Goal: Task Accomplishment & Management: Complete application form

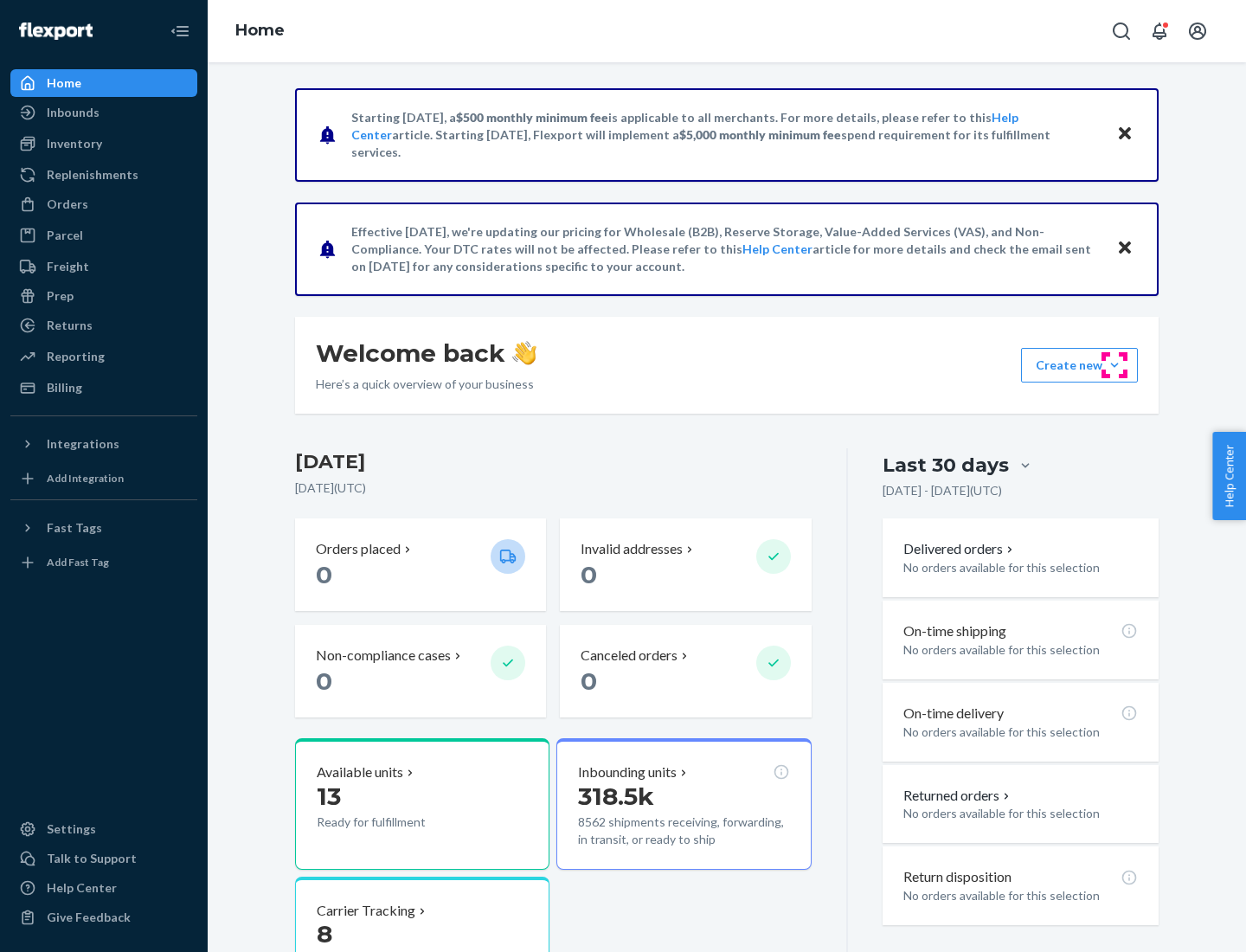
click at [1114, 365] on button "Create new Create new inbound Create new order Create new product" at bounding box center [1079, 365] width 117 height 35
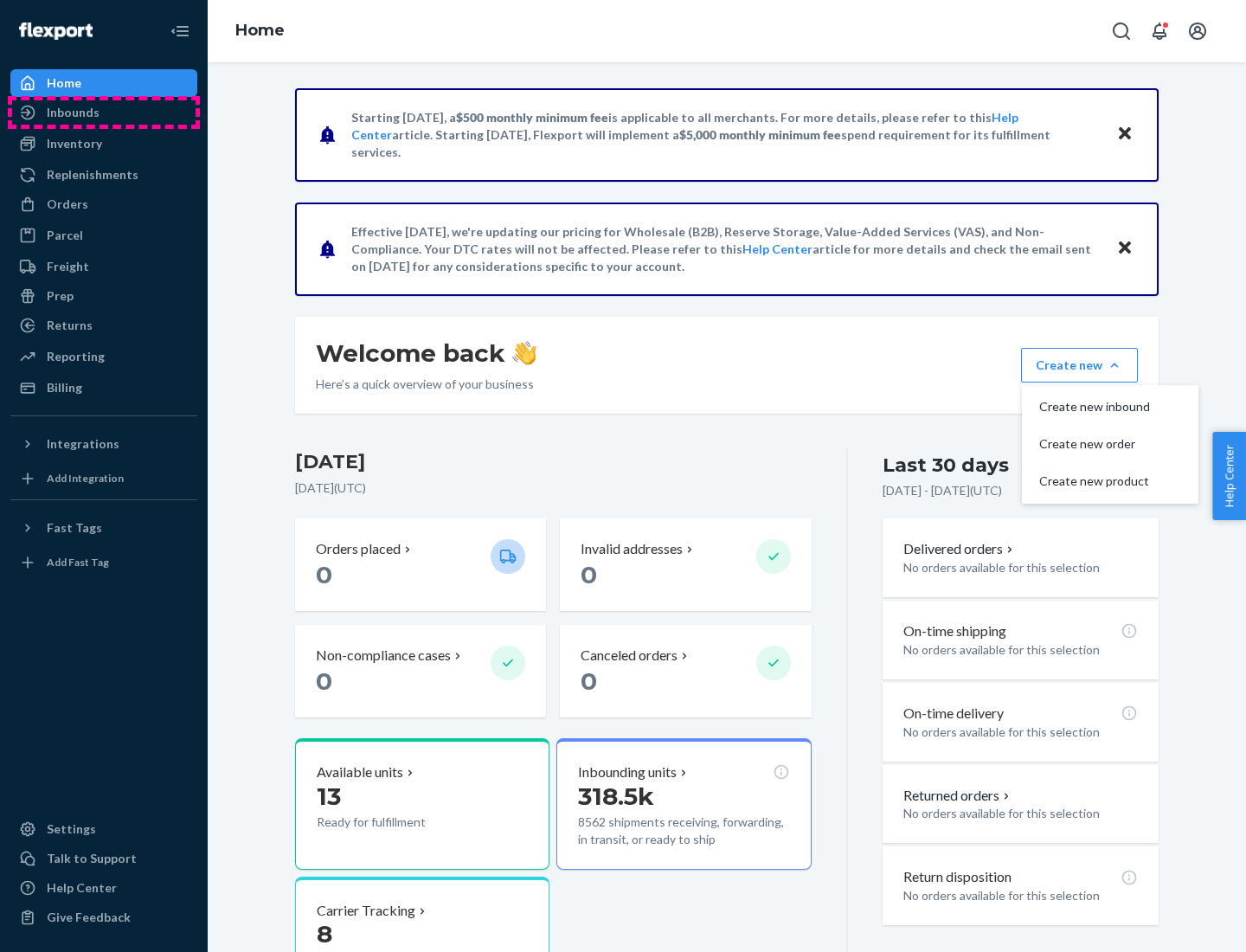
click at [104, 113] on div "Inbounds" at bounding box center [104, 113] width 183 height 24
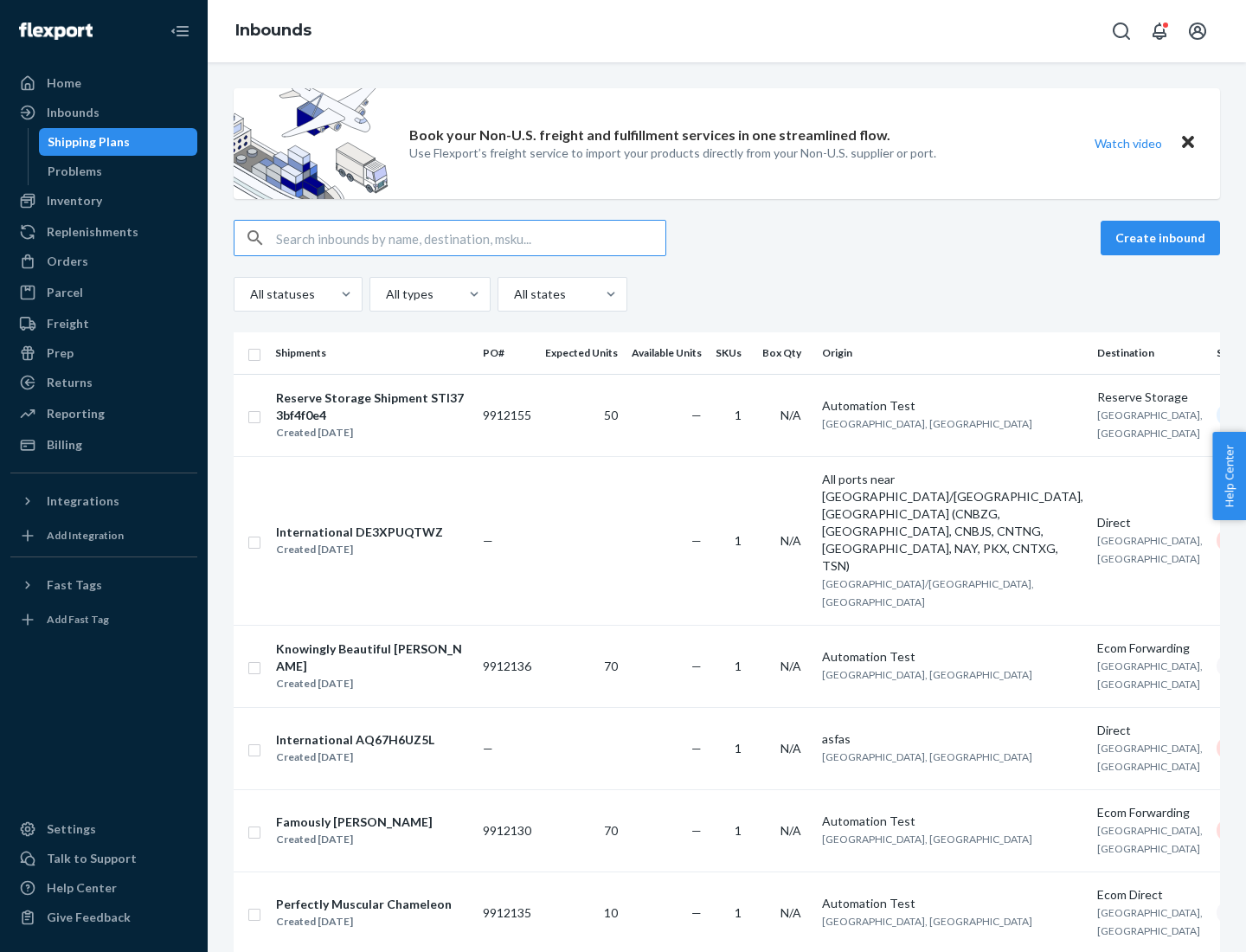
click at [1163, 238] on button "Create inbound" at bounding box center [1160, 238] width 120 height 35
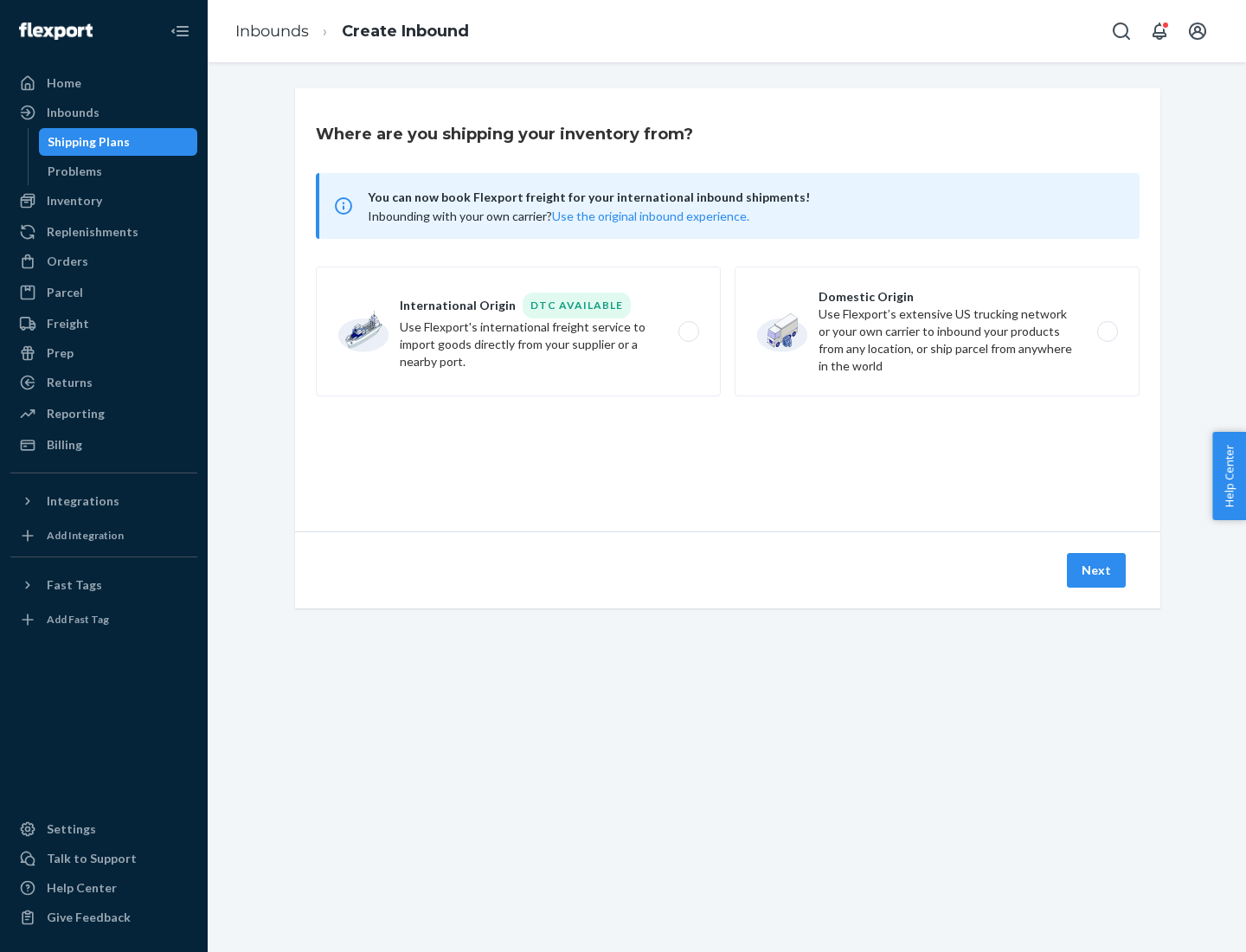
click at [937, 332] on label "Domestic Origin Use Flexport’s extensive US trucking network or your own carrie…" at bounding box center [937, 331] width 405 height 130
click at [1106, 332] on input "Domestic Origin Use Flexport’s extensive US trucking network or your own carrie…" at bounding box center [1112, 332] width 11 height 11
radio input "true"
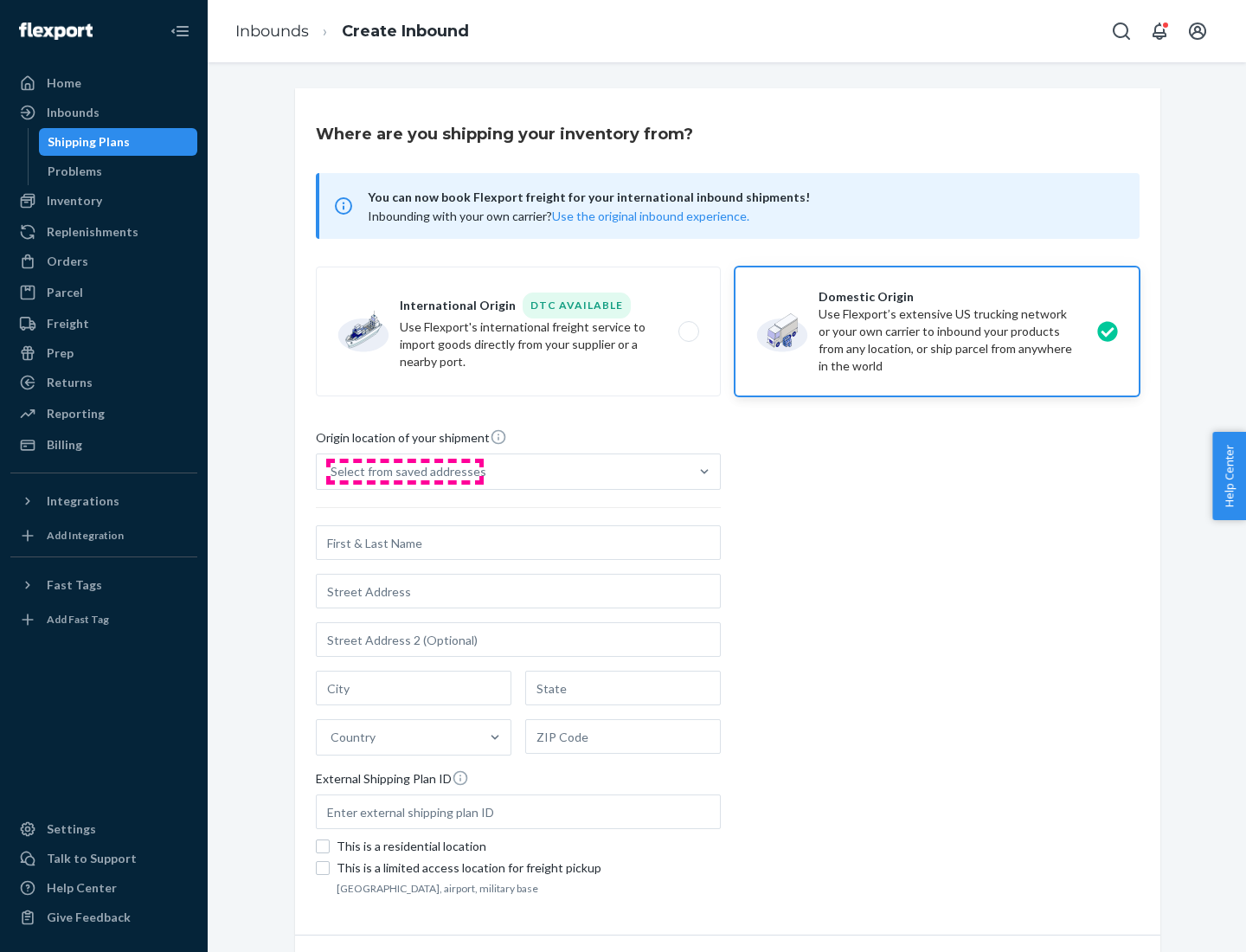
click at [404, 472] on div "Select from saved addresses" at bounding box center [409, 472] width 155 height 17
click at [333, 472] on input "Select from saved addresses" at bounding box center [332, 472] width 2 height 17
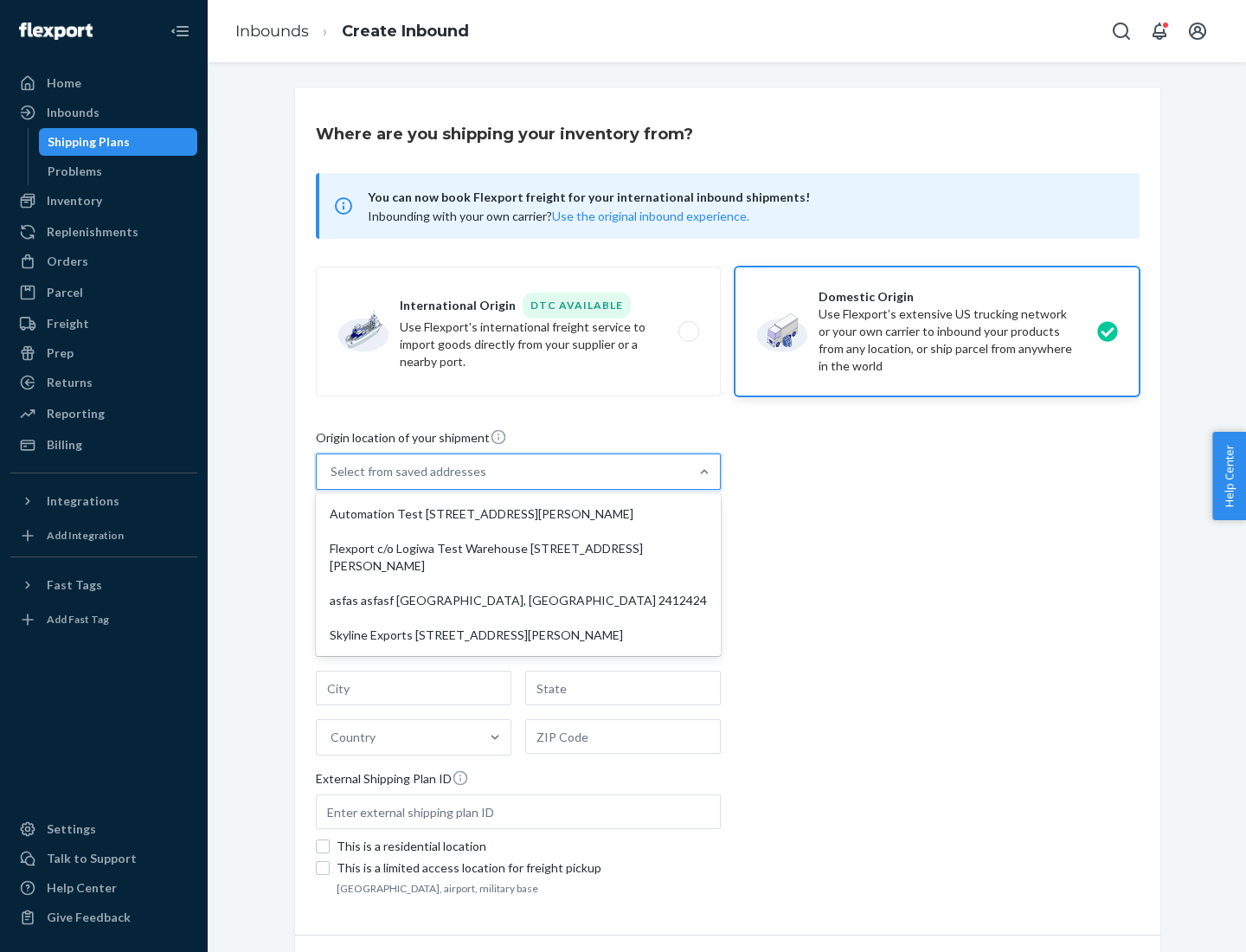
scroll to position [7, 0]
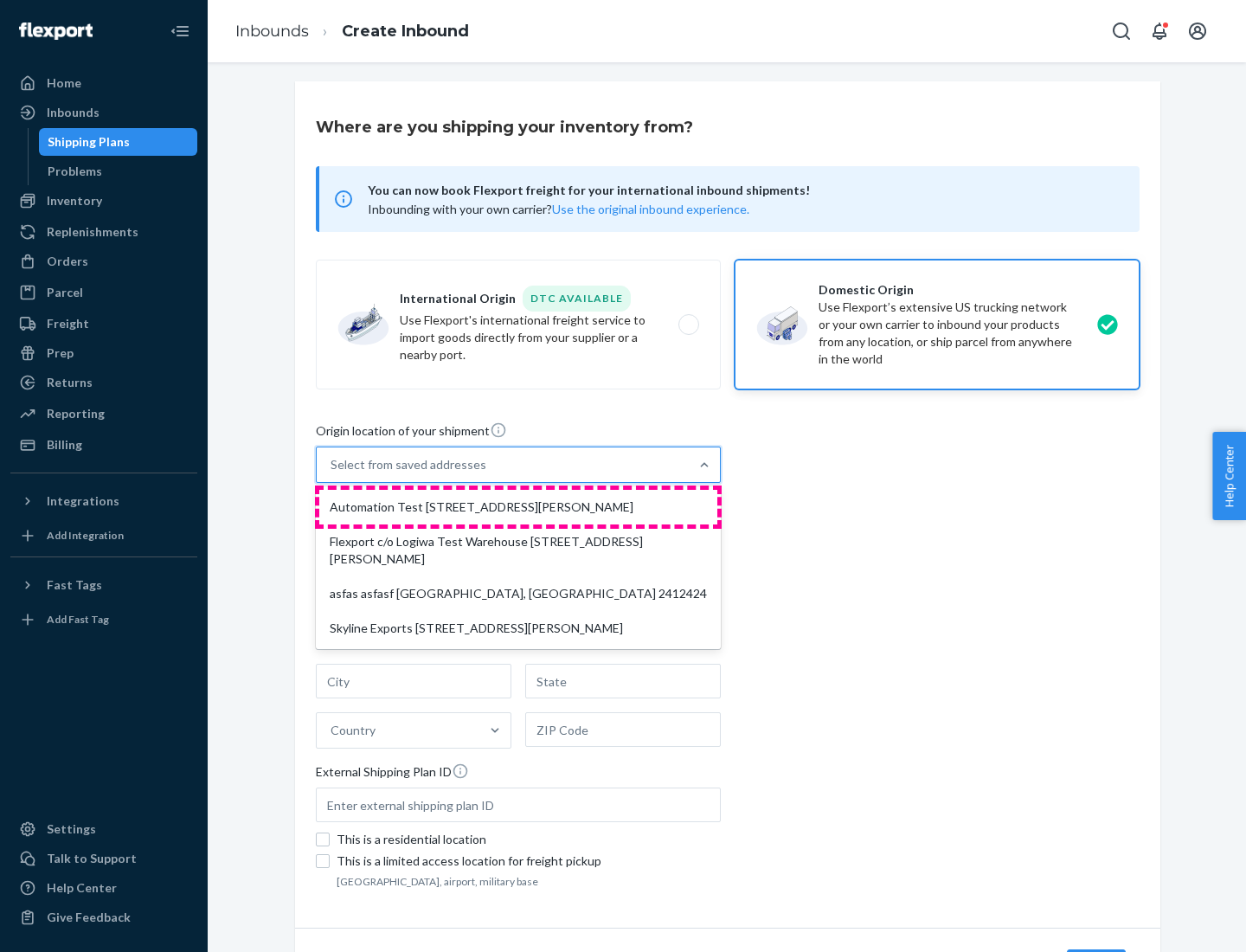
click at [519, 507] on div "Automation Test [STREET_ADDRESS][PERSON_NAME]" at bounding box center [519, 507] width 398 height 35
click at [333, 473] on input "option Automation Test [STREET_ADDRESS][PERSON_NAME] focused, 1 of 4. 4 results…" at bounding box center [332, 465] width 2 height 17
type input "Automation Test"
type input "9th Floor"
type input "[GEOGRAPHIC_DATA]"
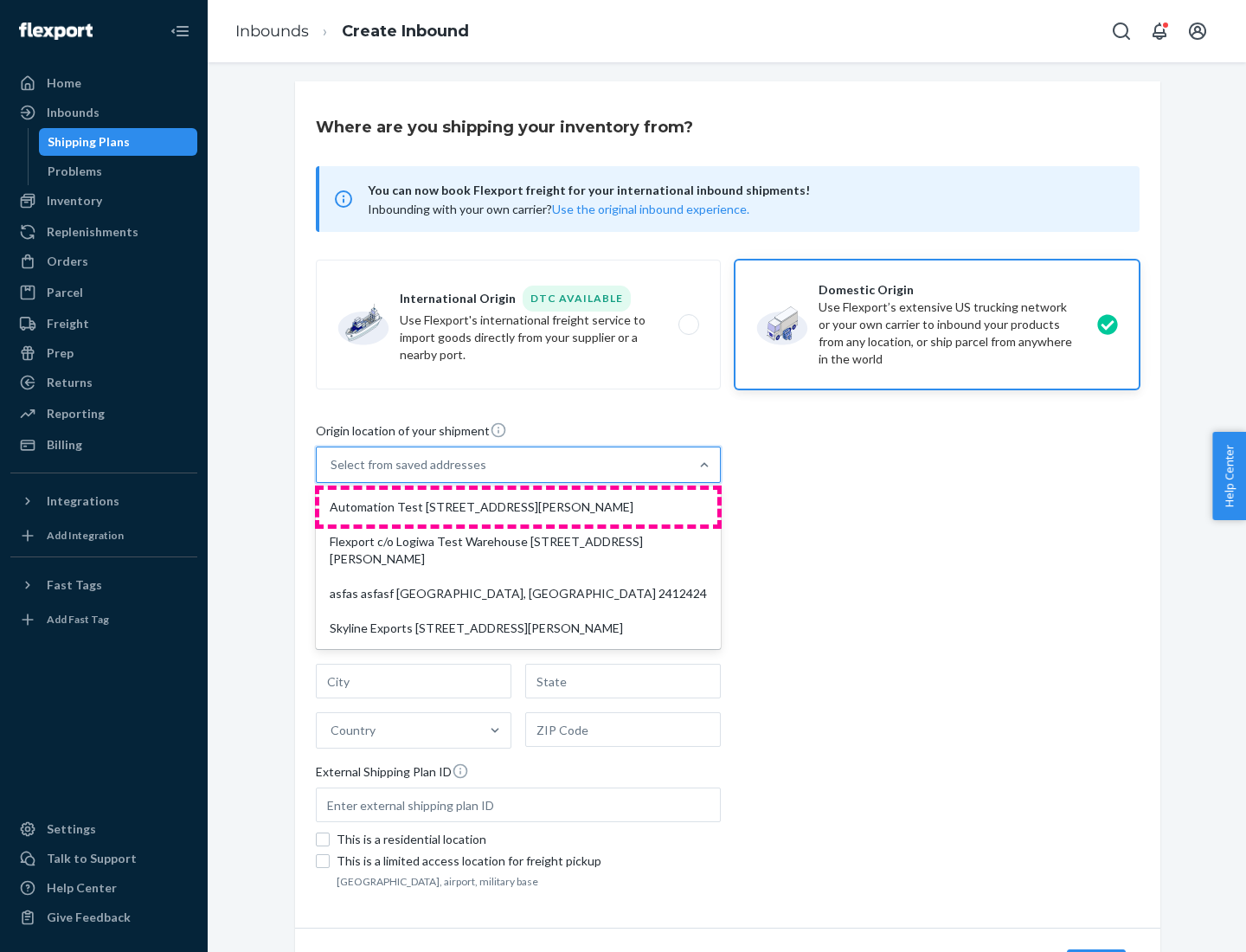
type input "CA"
type input "94104"
type input "[STREET_ADDRESS][PERSON_NAME]"
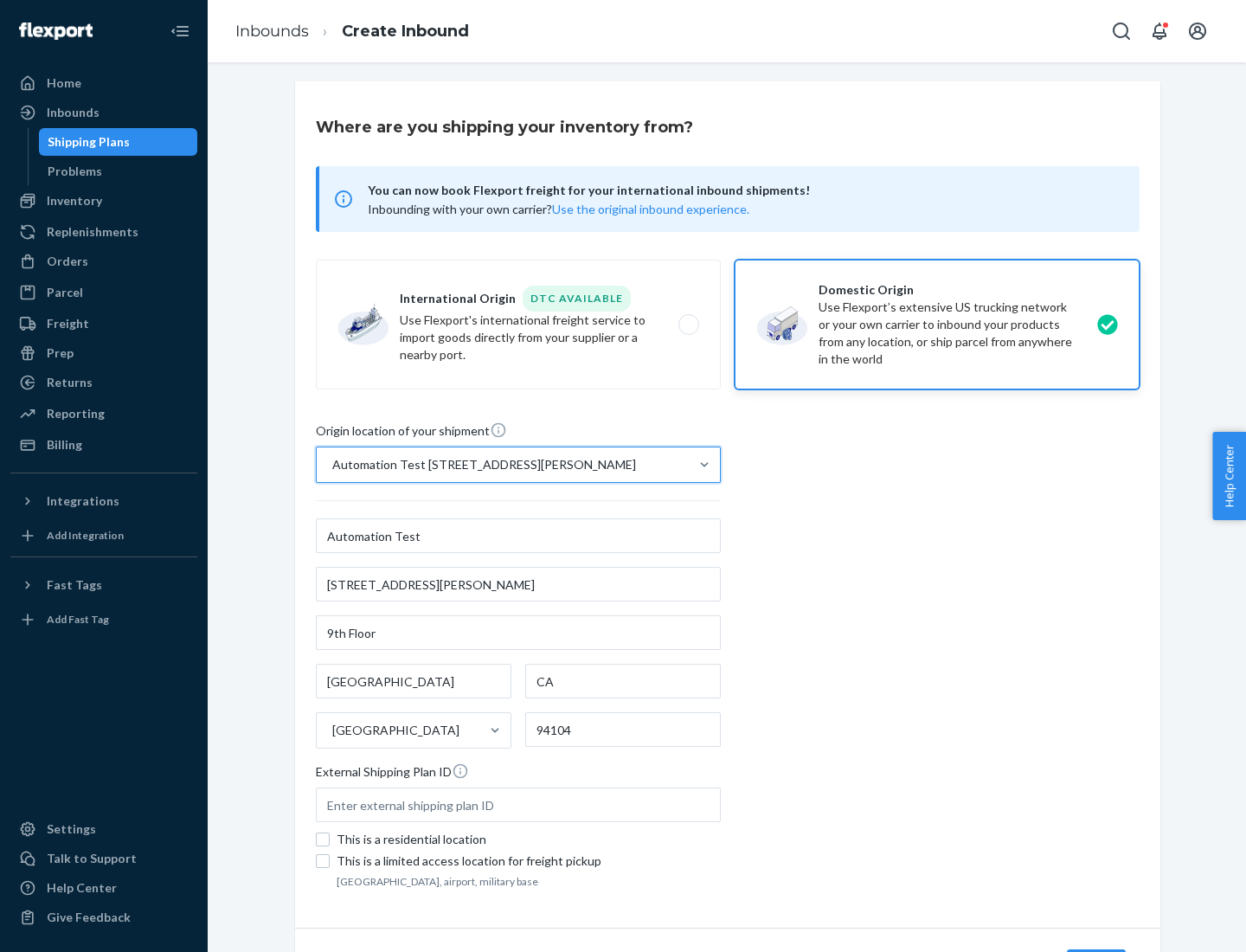
scroll to position [101, 0]
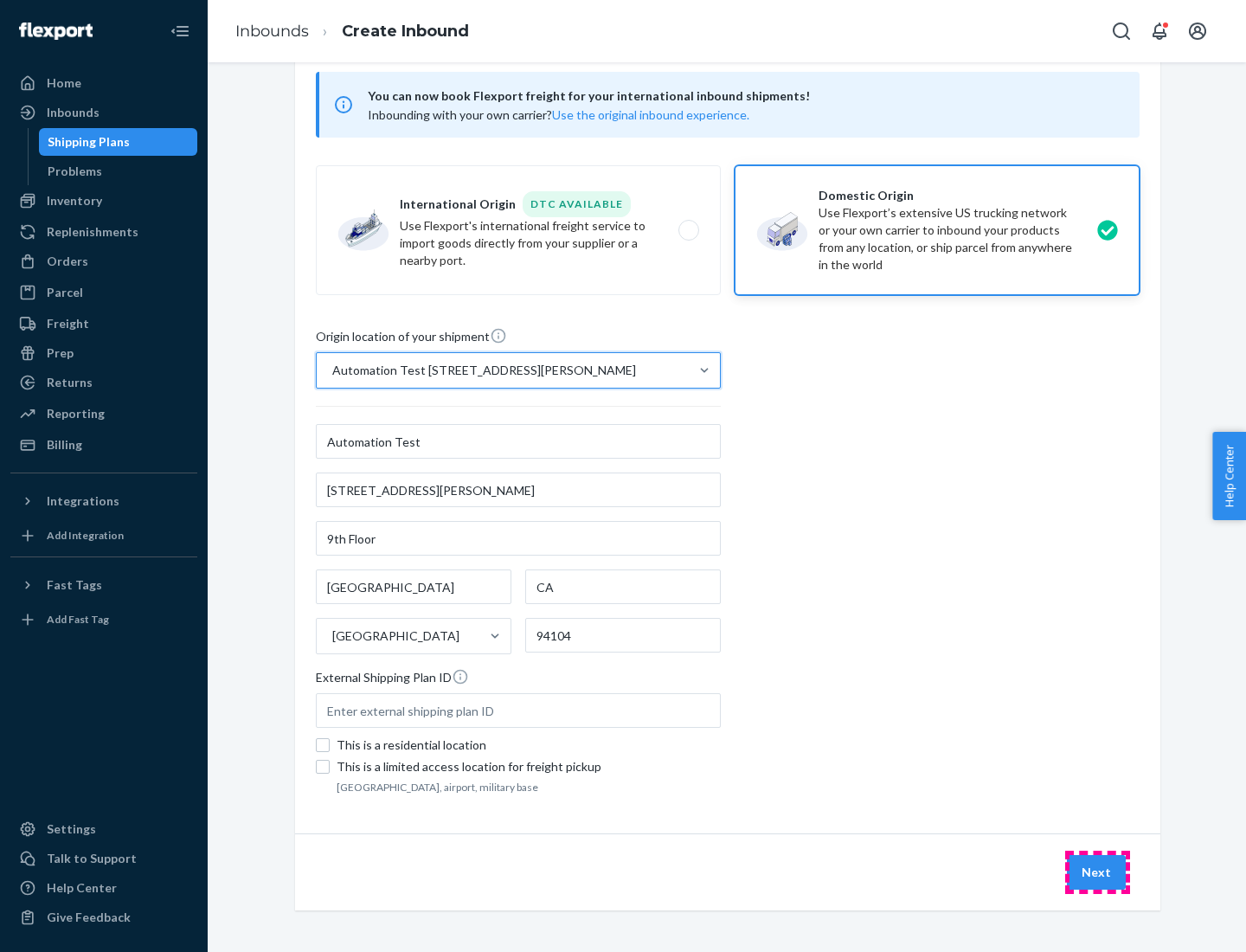
click at [1098, 873] on button "Next" at bounding box center [1096, 873] width 59 height 35
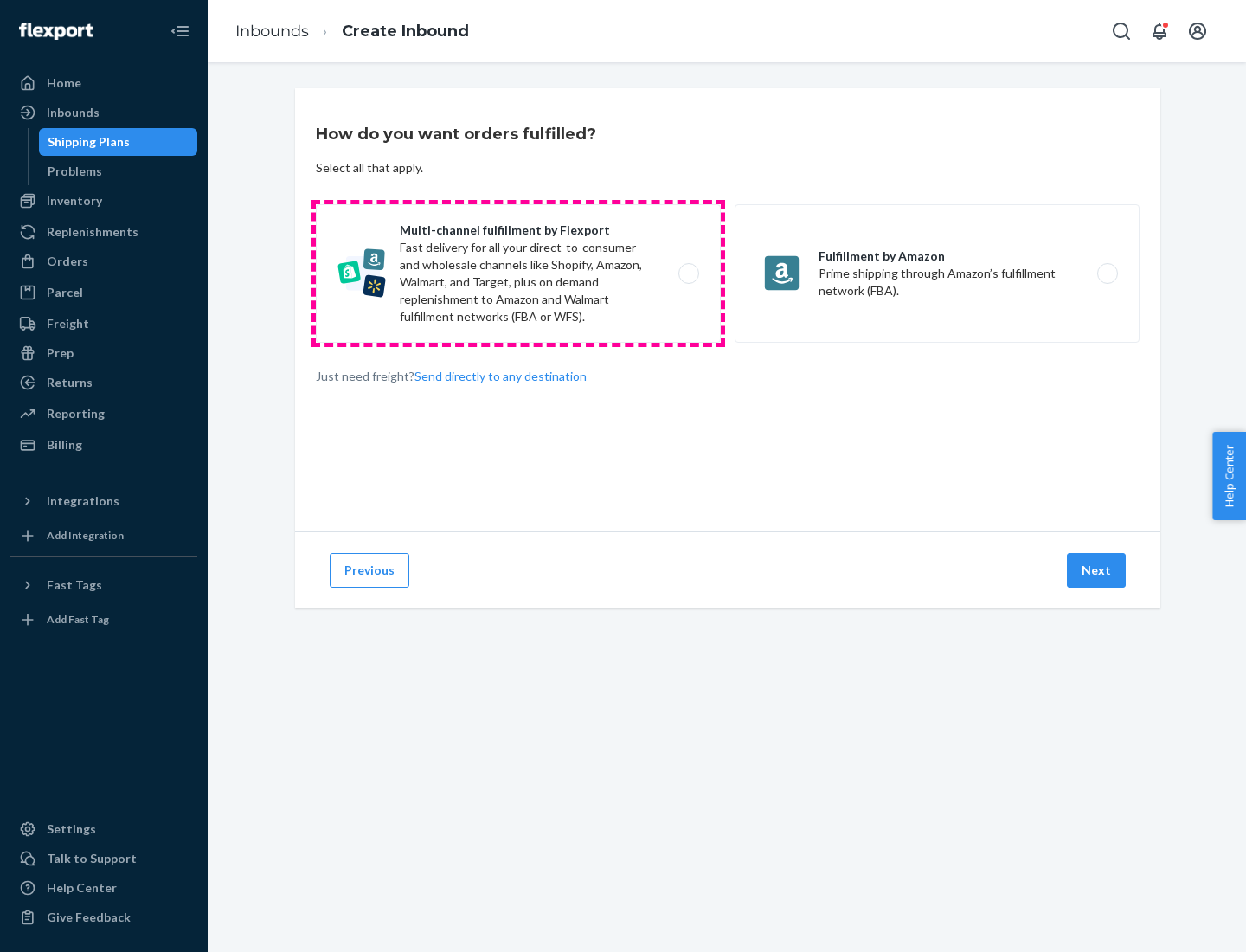
click at [519, 273] on label "Multi-channel fulfillment by Flexport Fast delivery for all your direct-to-cons…" at bounding box center [519, 273] width 405 height 139
click at [688, 273] on input "Multi-channel fulfillment by Flexport Fast delivery for all your direct-to-cons…" at bounding box center [693, 273] width 11 height 11
radio input "true"
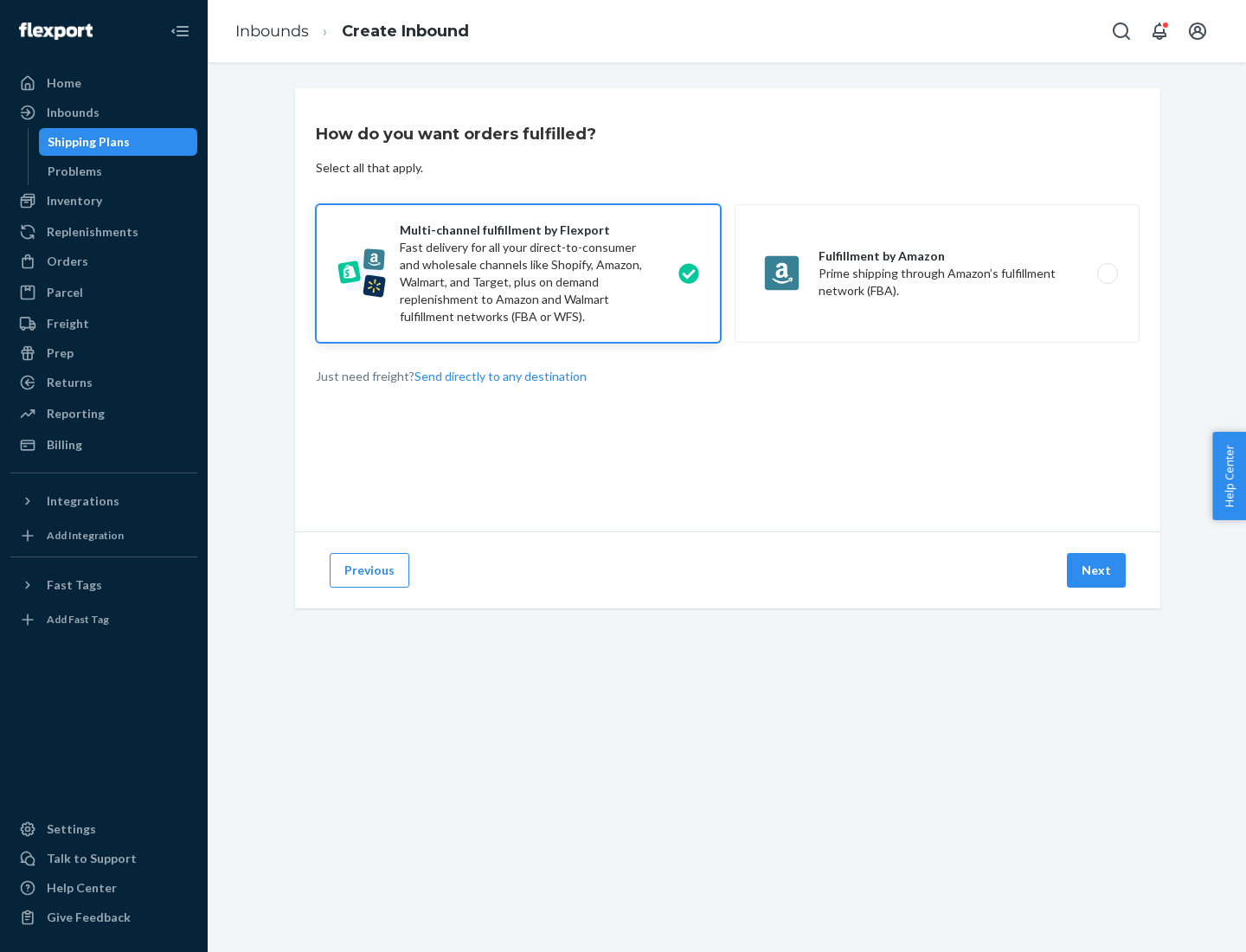
click at [1098, 570] on button "Next" at bounding box center [1096, 570] width 59 height 35
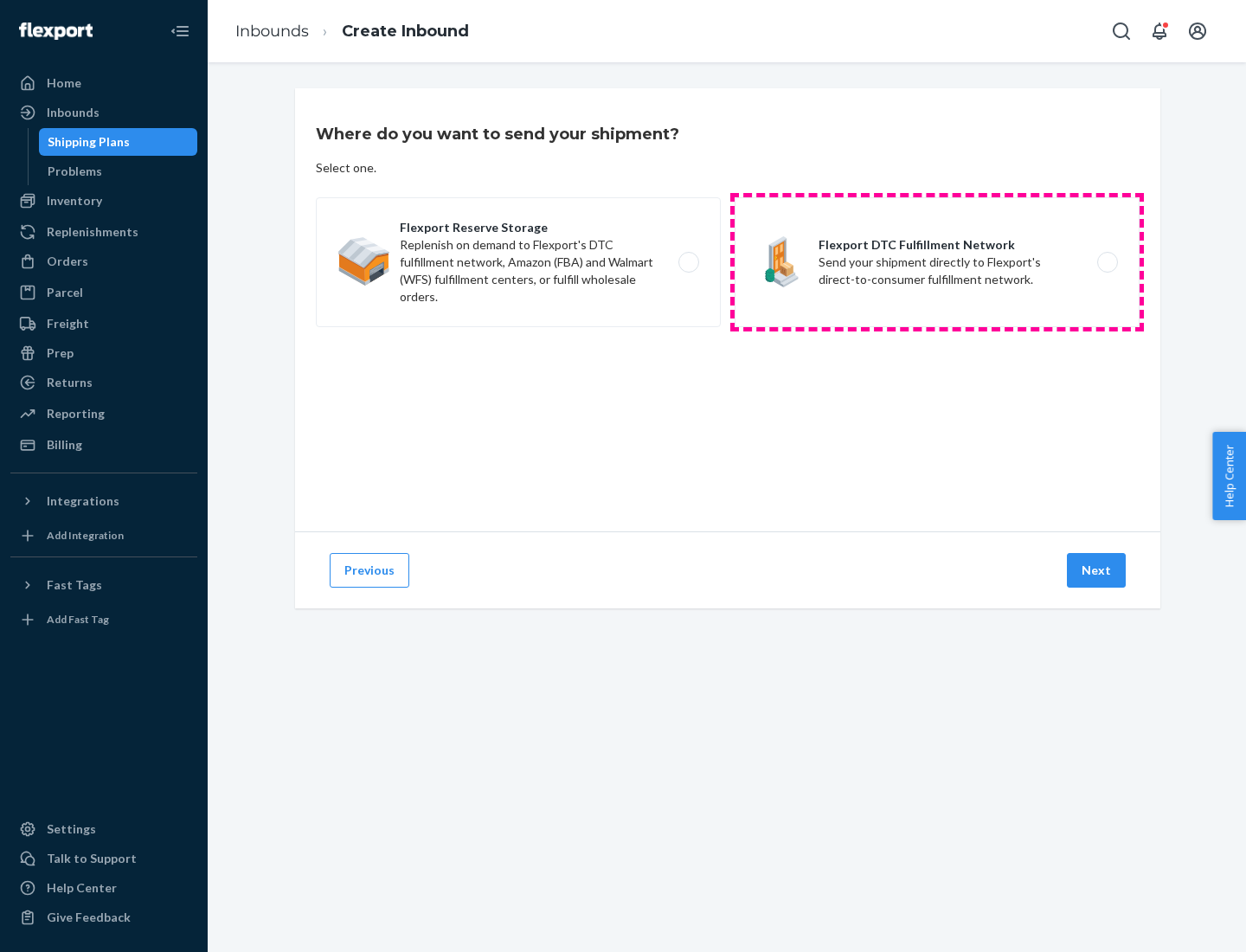
click at [937, 262] on label "Flexport DTC Fulfillment Network Send your shipment directly to Flexport's dire…" at bounding box center [937, 262] width 405 height 130
click at [1106, 262] on input "Flexport DTC Fulfillment Network Send your shipment directly to Flexport's dire…" at bounding box center [1112, 262] width 11 height 11
radio input "true"
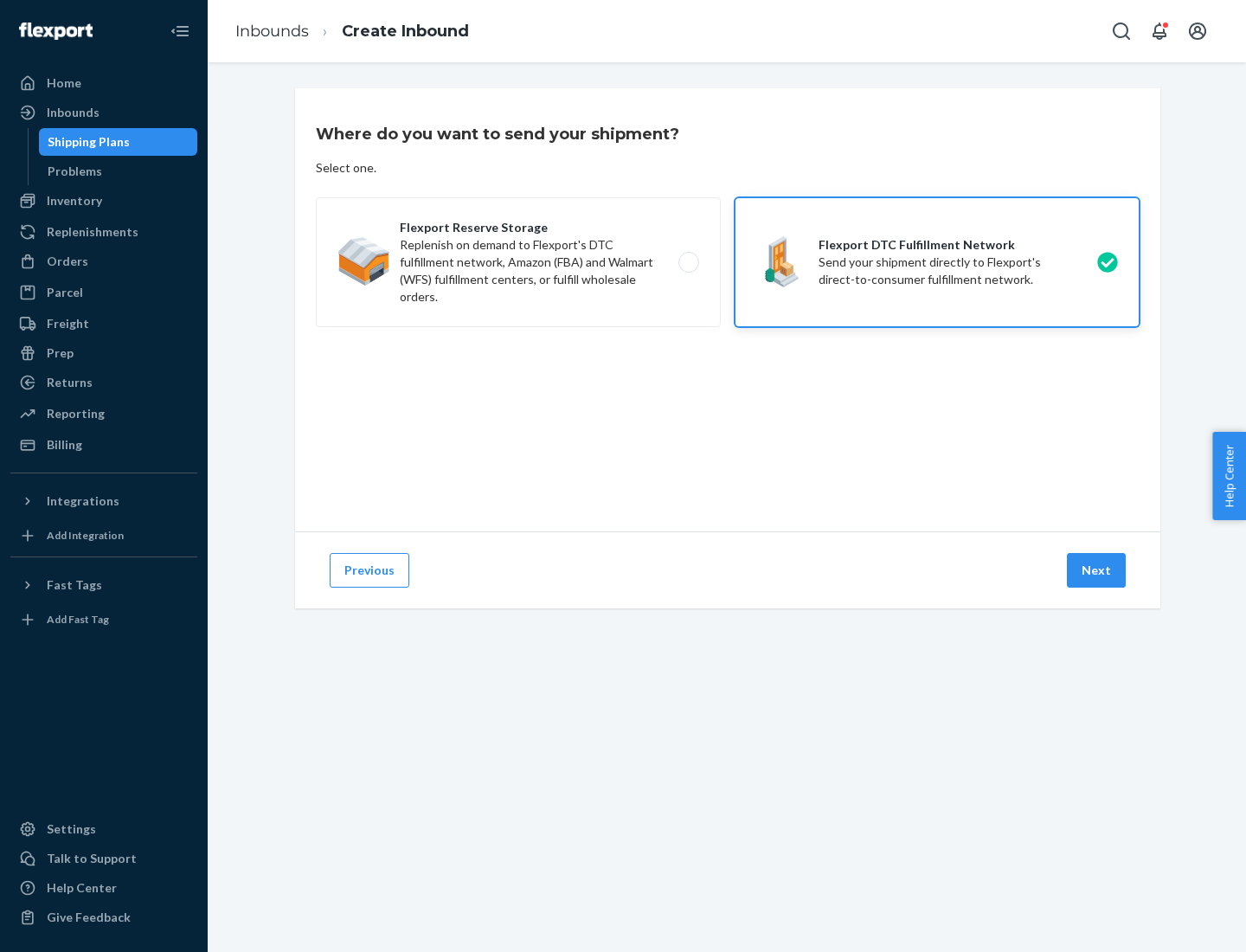
click at [1098, 570] on button "Next" at bounding box center [1096, 570] width 59 height 35
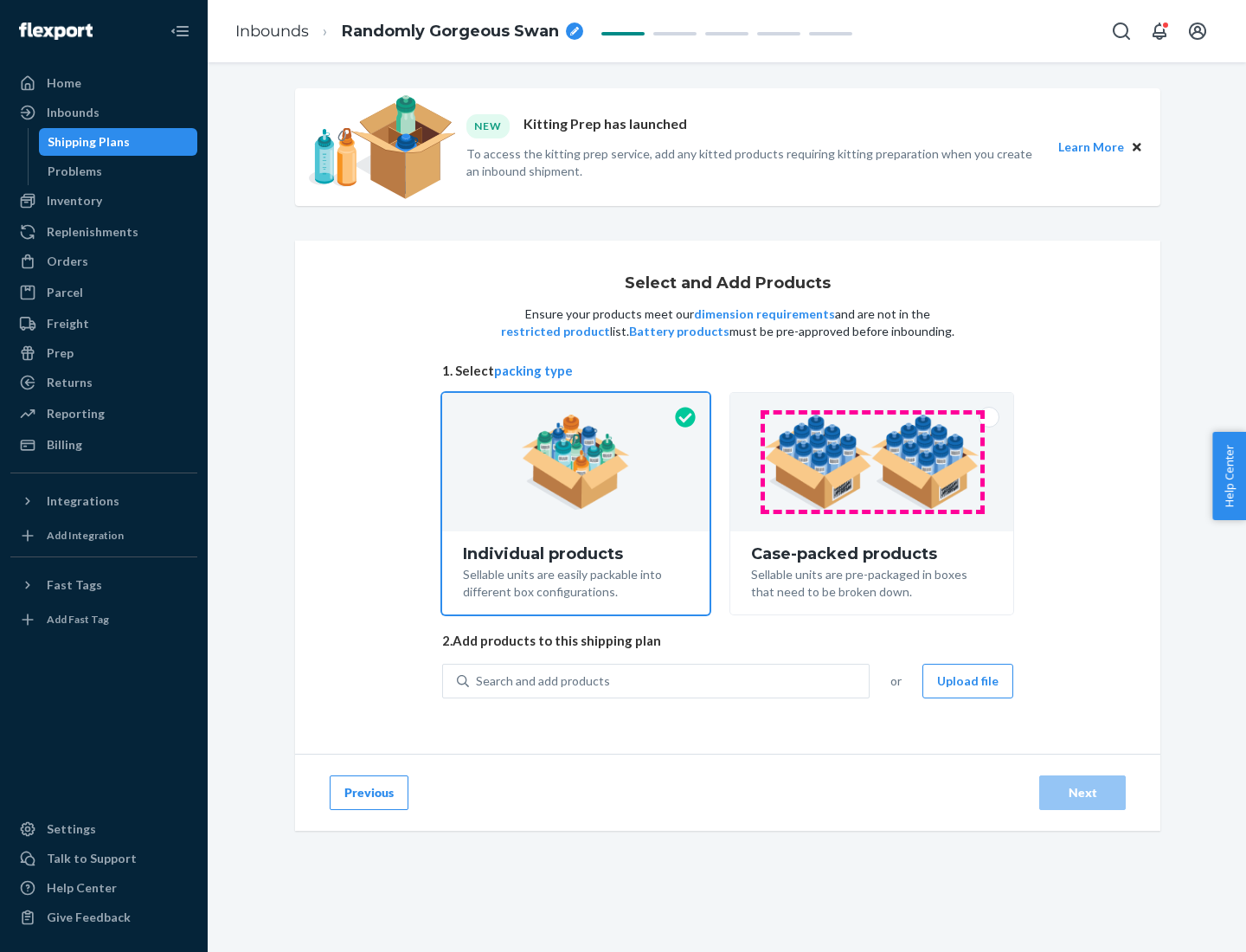
click at [872, 462] on img at bounding box center [871, 462] width 216 height 95
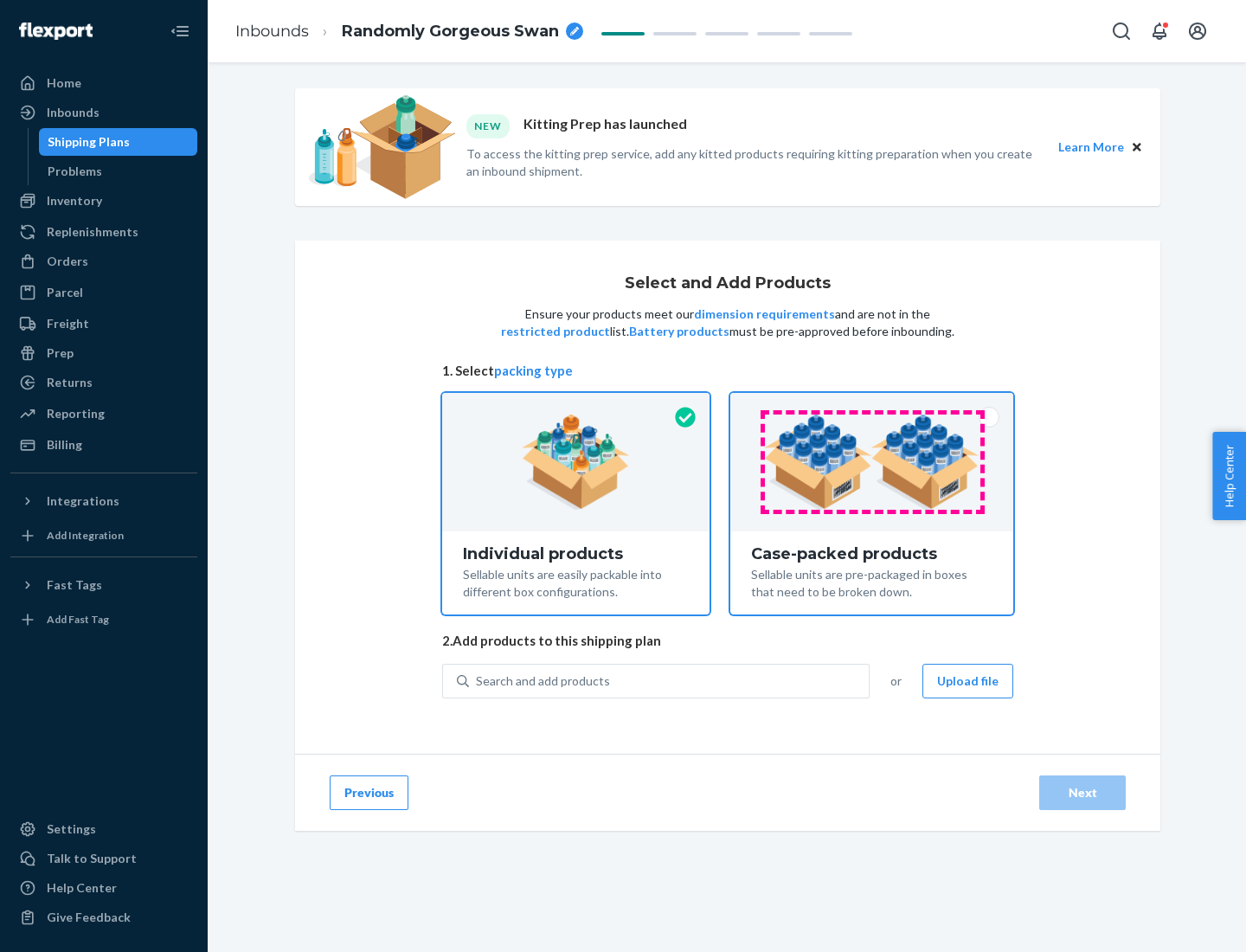
click at [872, 404] on input "Case-packed products Sellable units are pre-packaged in boxes that need to be b…" at bounding box center [871, 398] width 11 height 11
radio input "true"
radio input "false"
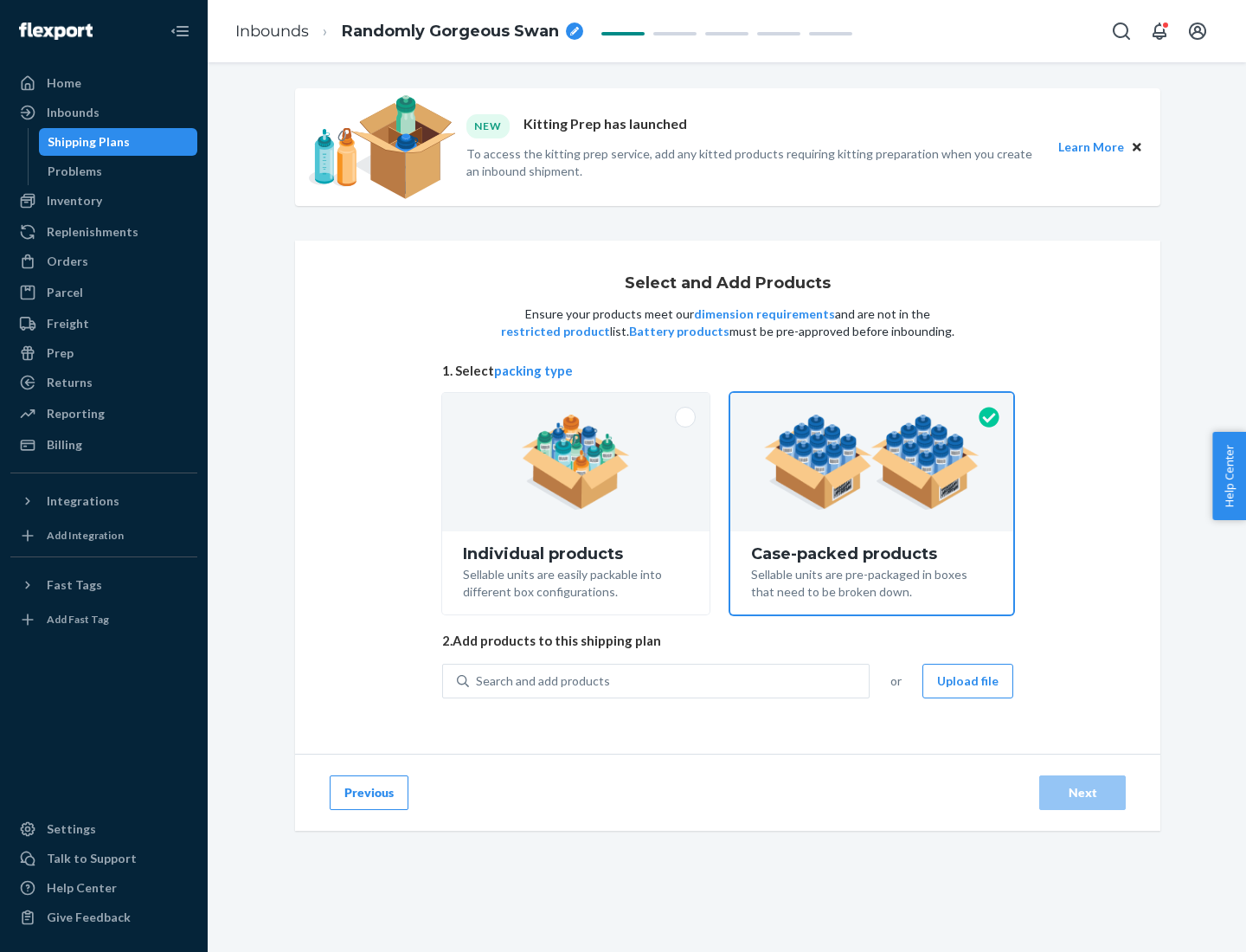
click at [670, 680] on div "Search and add products" at bounding box center [669, 681] width 400 height 31
click at [478, 680] on input "Search and add products" at bounding box center [477, 681] width 2 height 17
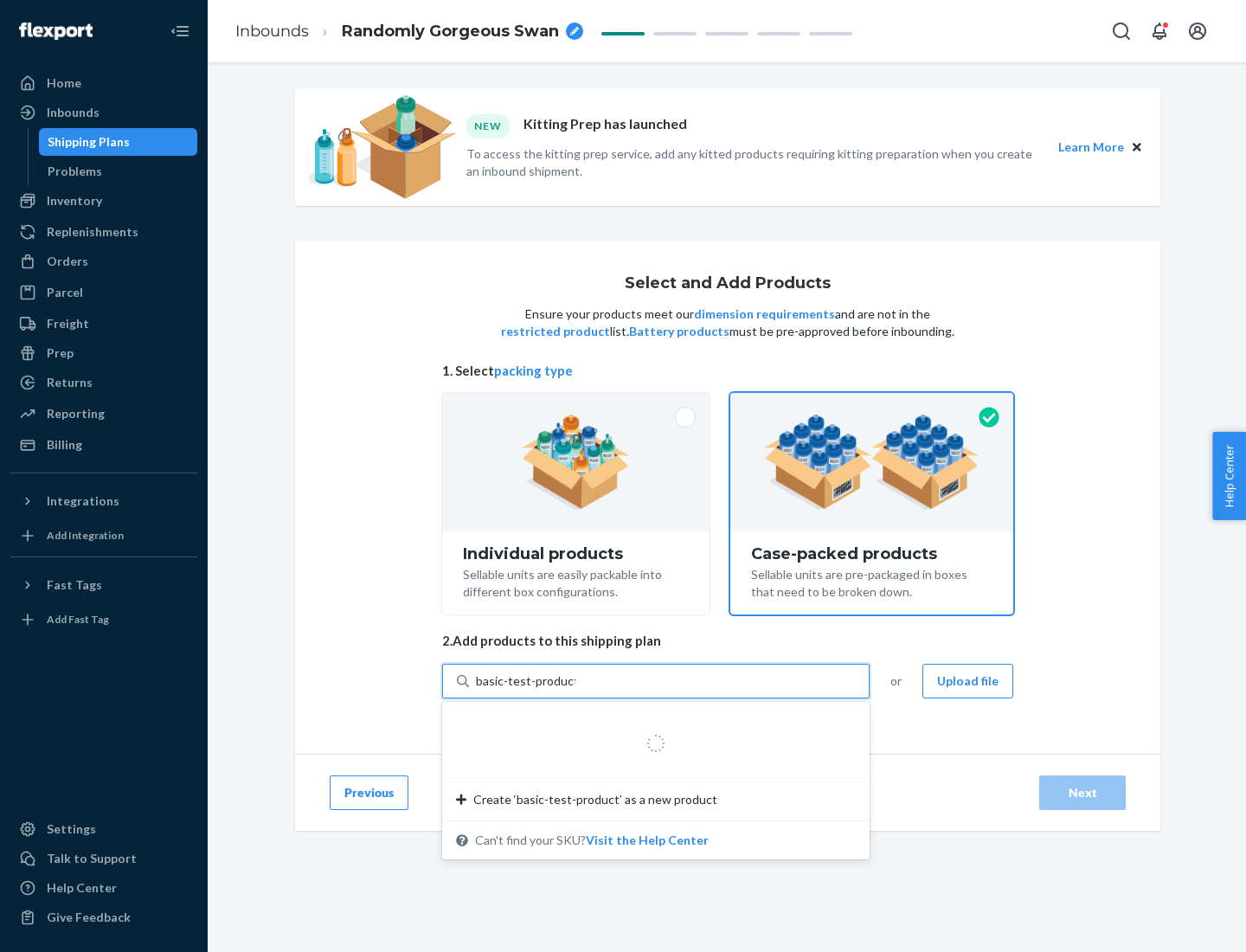
type input "basic-test-product-1"
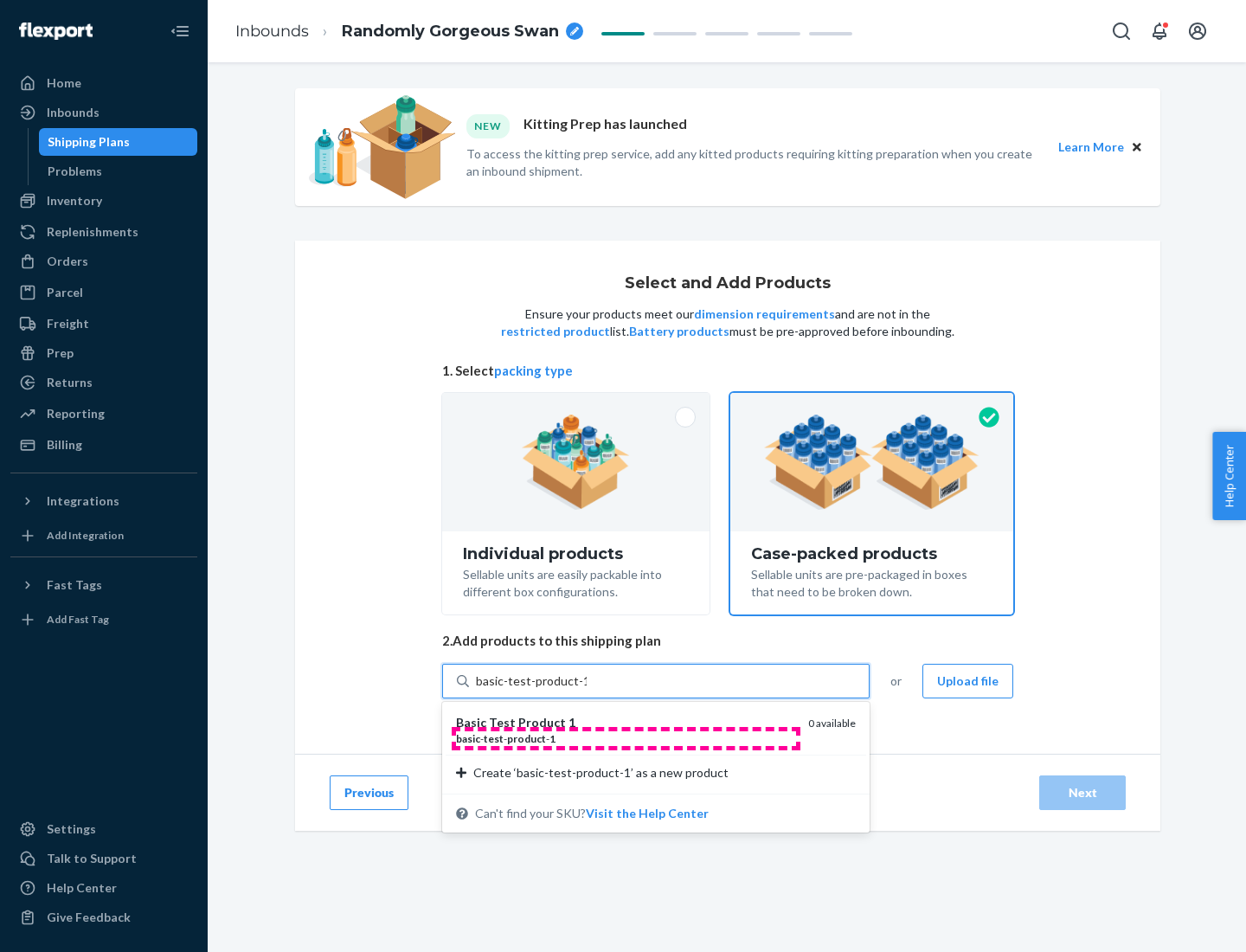
click at [625, 738] on div "basic - test - product - 1" at bounding box center [624, 738] width 338 height 15
click at [587, 690] on input "basic-test-product-1" at bounding box center [531, 681] width 111 height 17
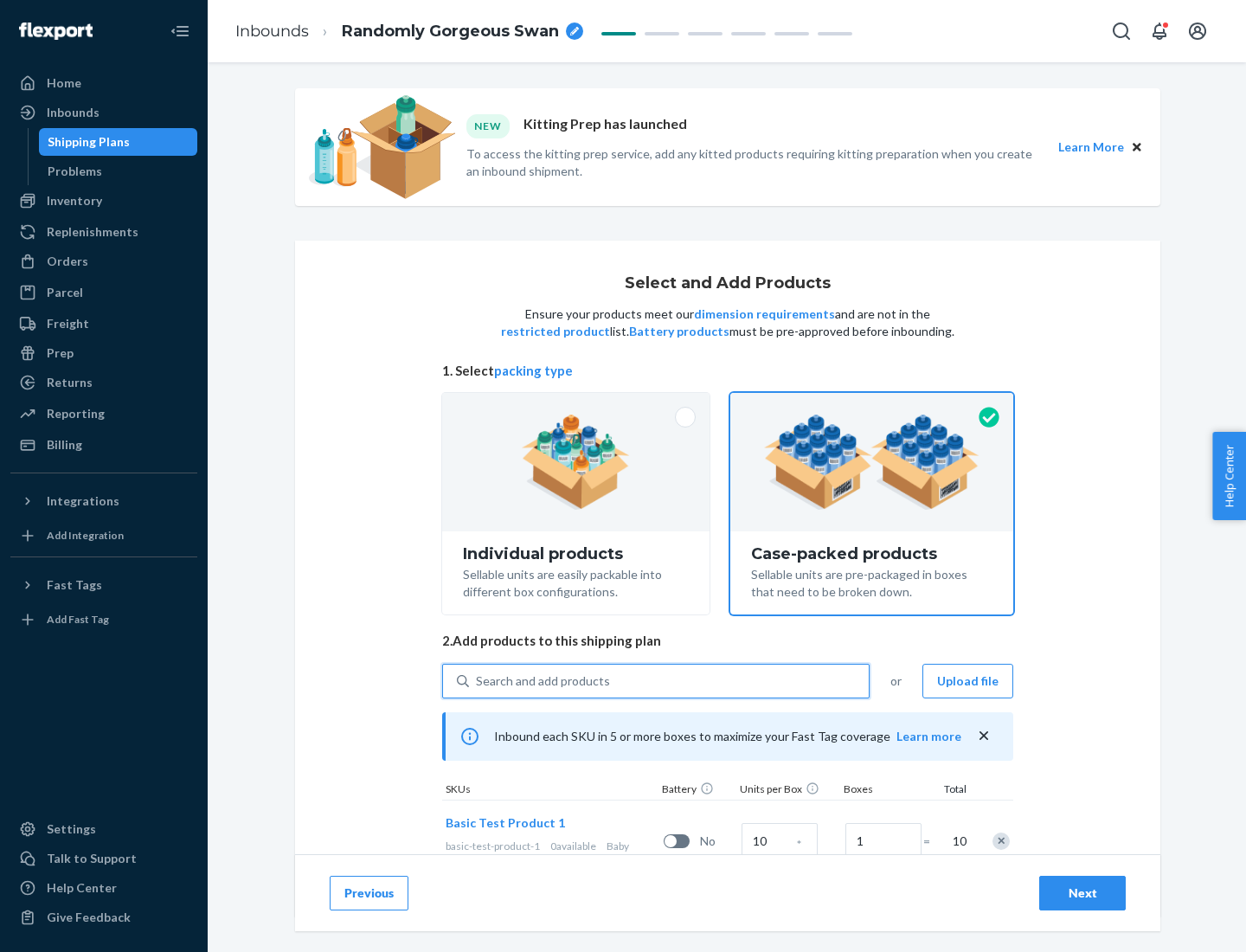
scroll to position [62, 0]
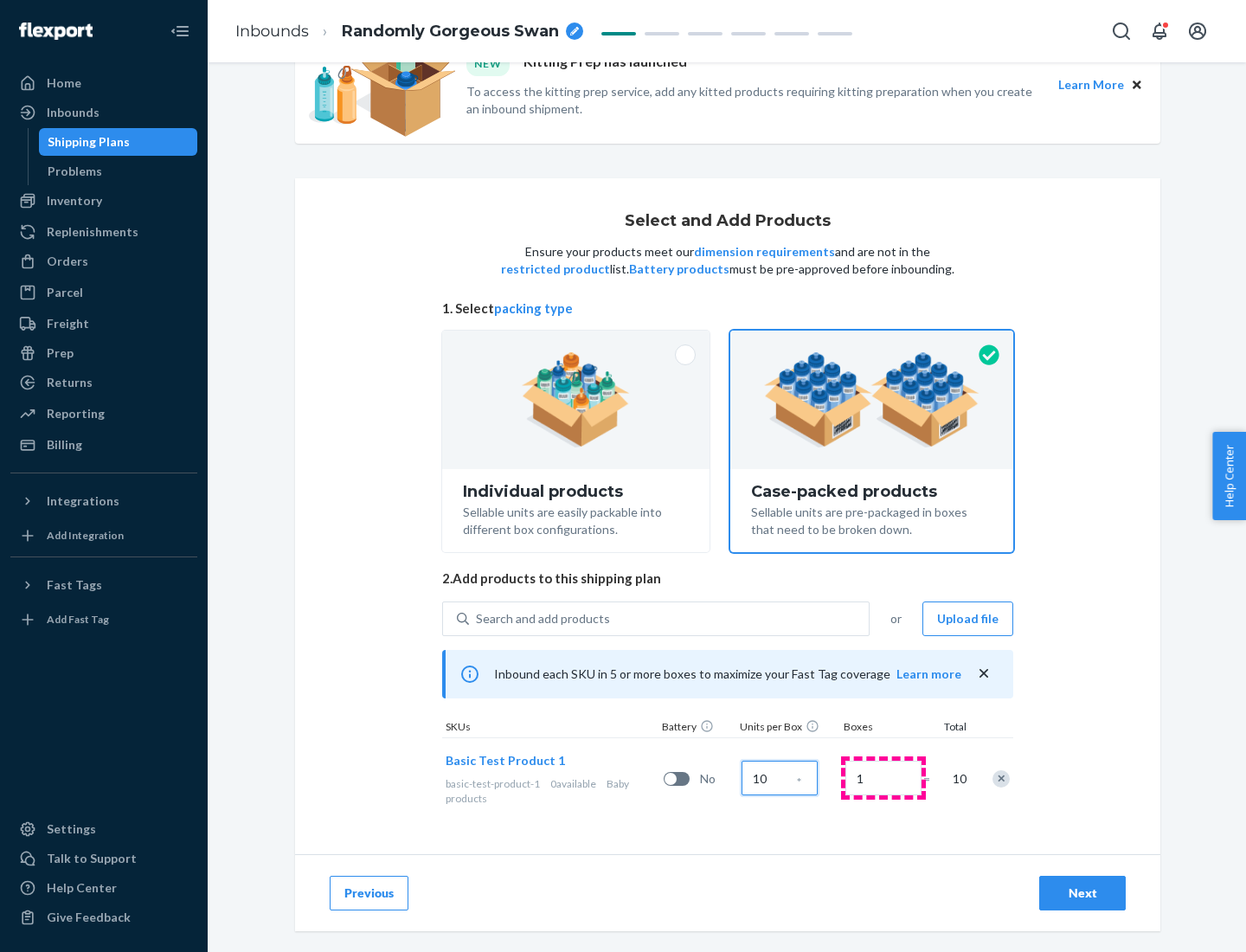
type input "10"
type input "7"
click at [1083, 893] on div "Next" at bounding box center [1082, 893] width 57 height 17
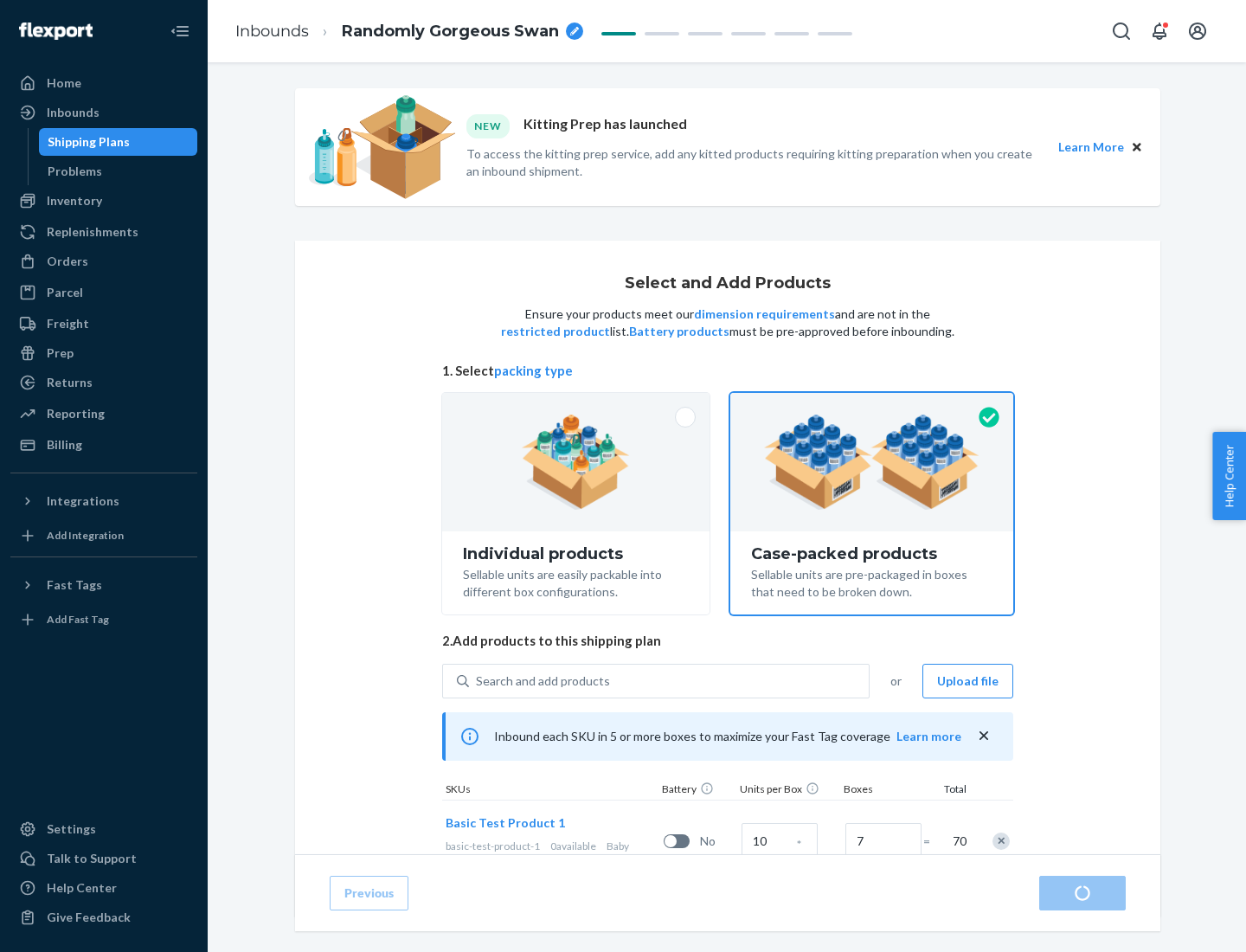
radio input "true"
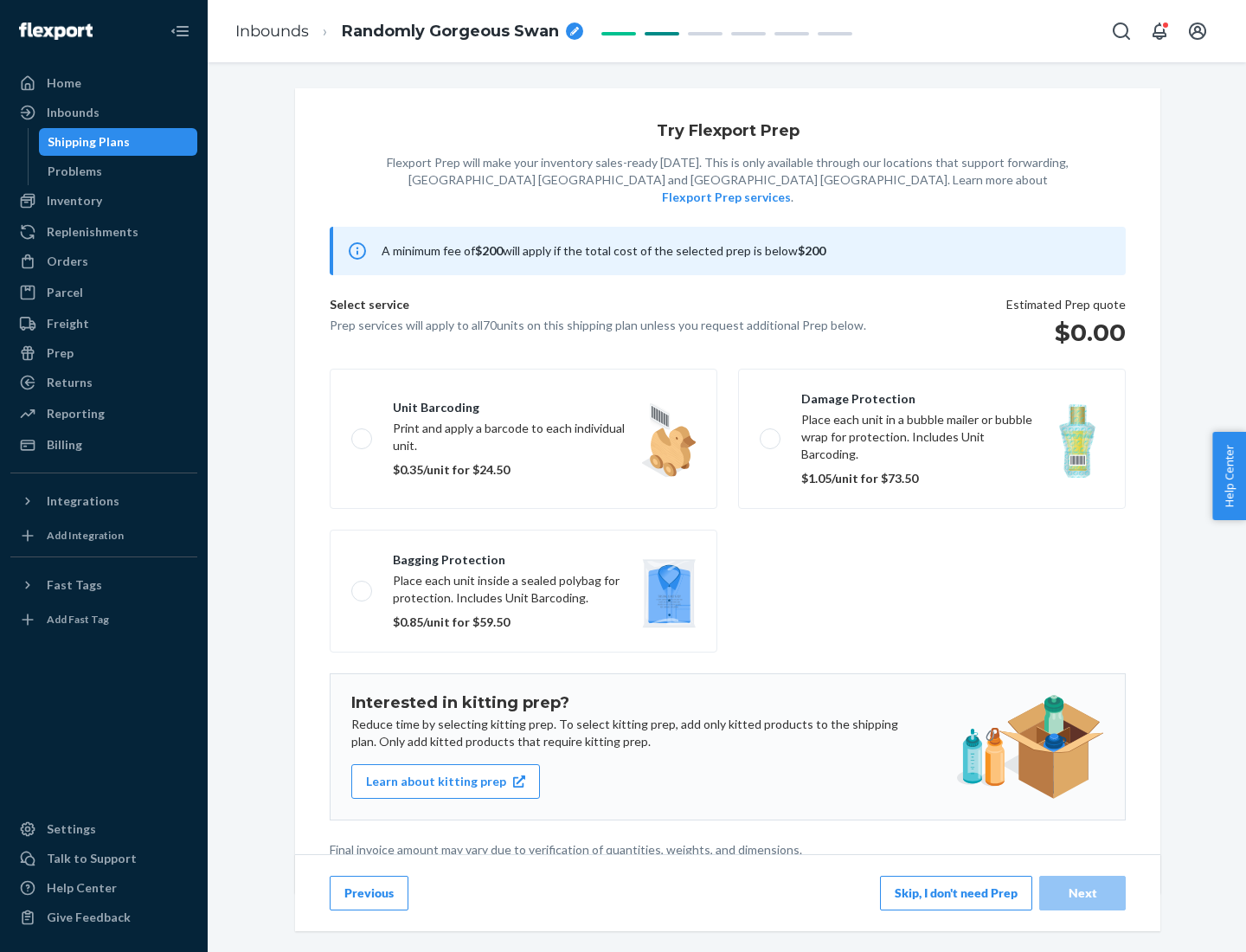
scroll to position [4, 0]
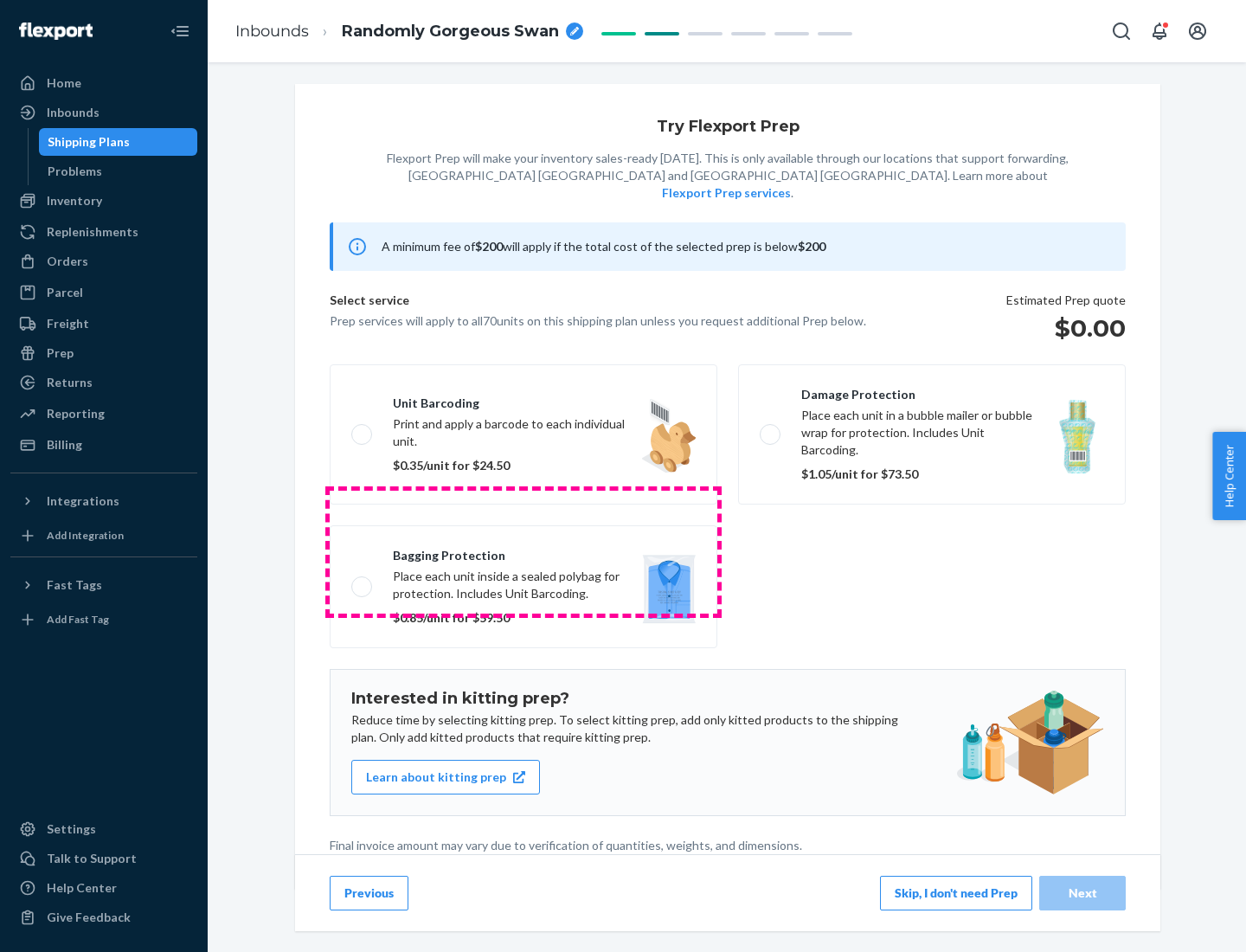
click at [524, 551] on label "Bagging protection Place each unit inside a sealed polybag for protection. Incl…" at bounding box center [524, 587] width 388 height 123
click at [362, 581] on input "Bagging protection Place each unit inside a sealed polybag for protection. Incl…" at bounding box center [356, 586] width 11 height 11
checkbox input "true"
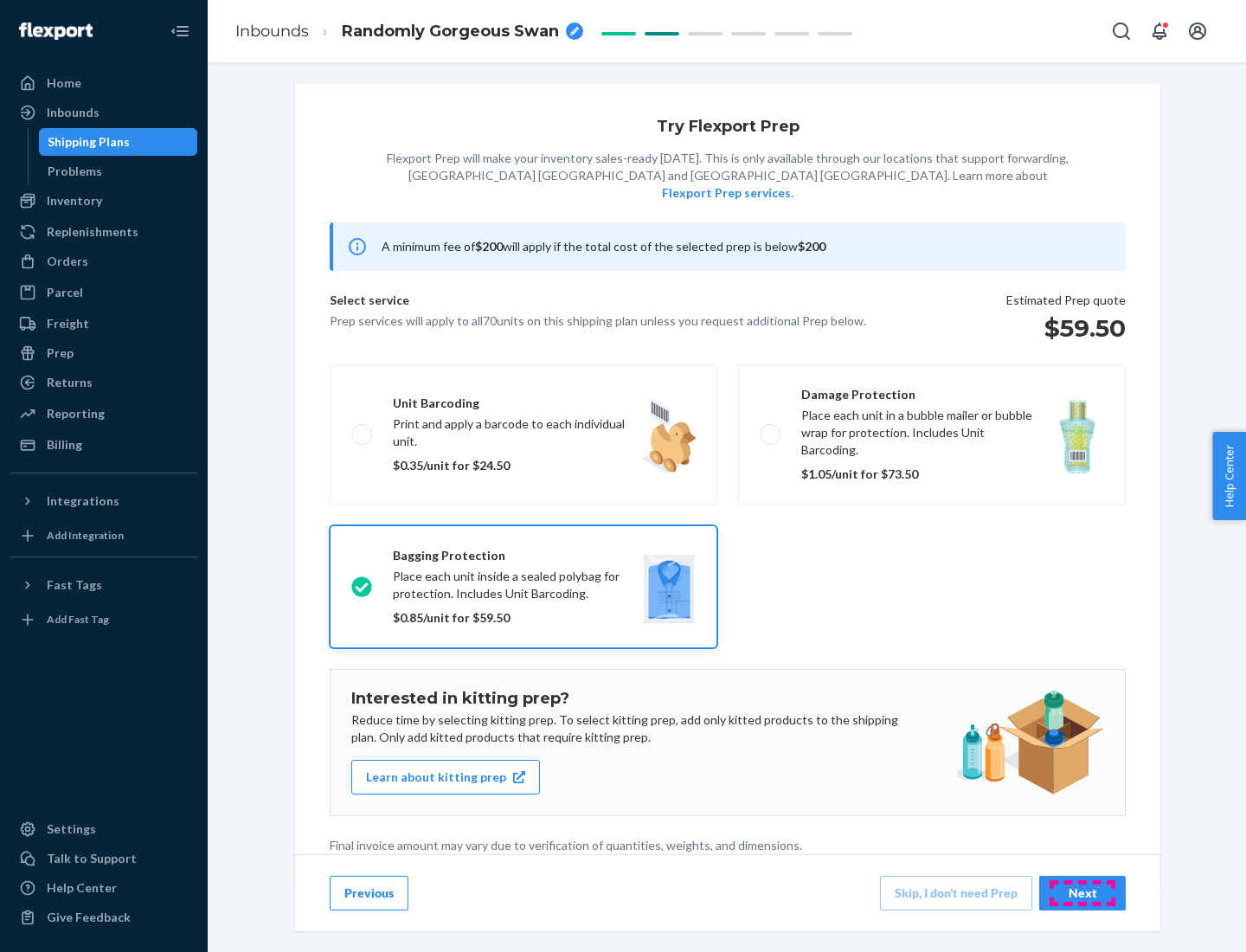
click at [1083, 893] on div "Next" at bounding box center [1082, 893] width 57 height 17
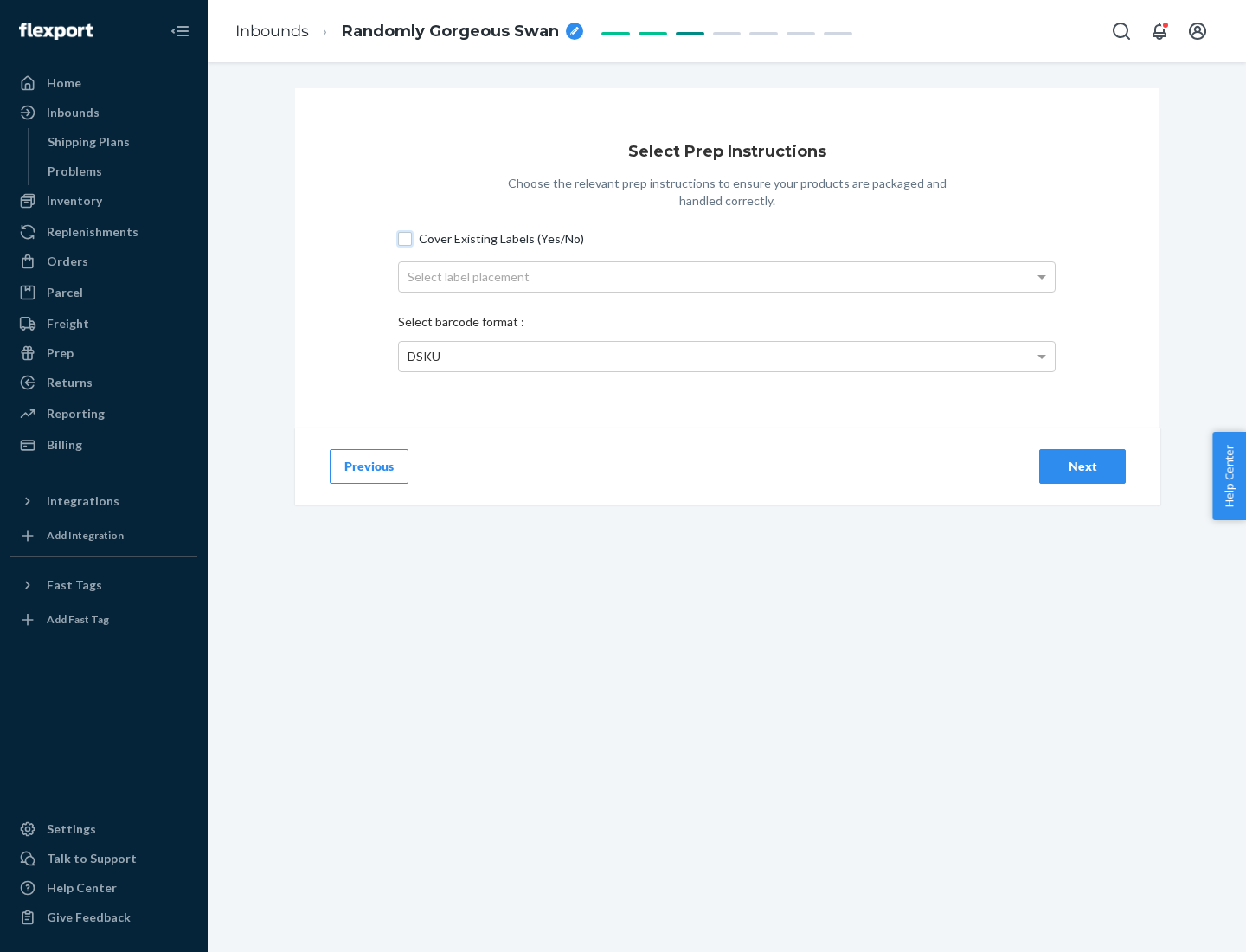
click at [405, 238] on input "Cover Existing Labels (Yes/No)" at bounding box center [405, 239] width 14 height 14
checkbox input "true"
click at [726, 276] on div "Select label placement" at bounding box center [726, 277] width 656 height 30
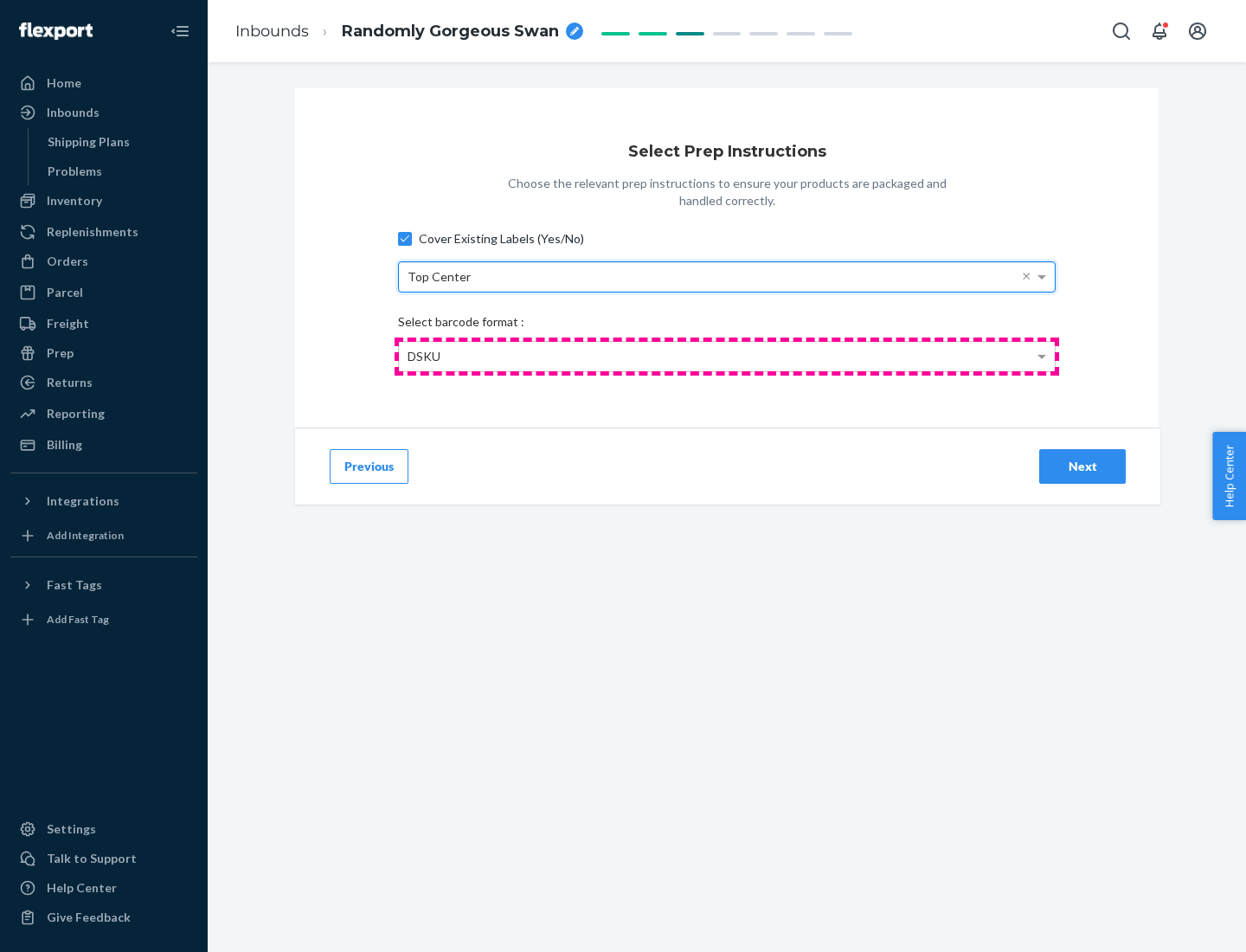
click at [726, 355] on div "DSKU" at bounding box center [726, 356] width 656 height 30
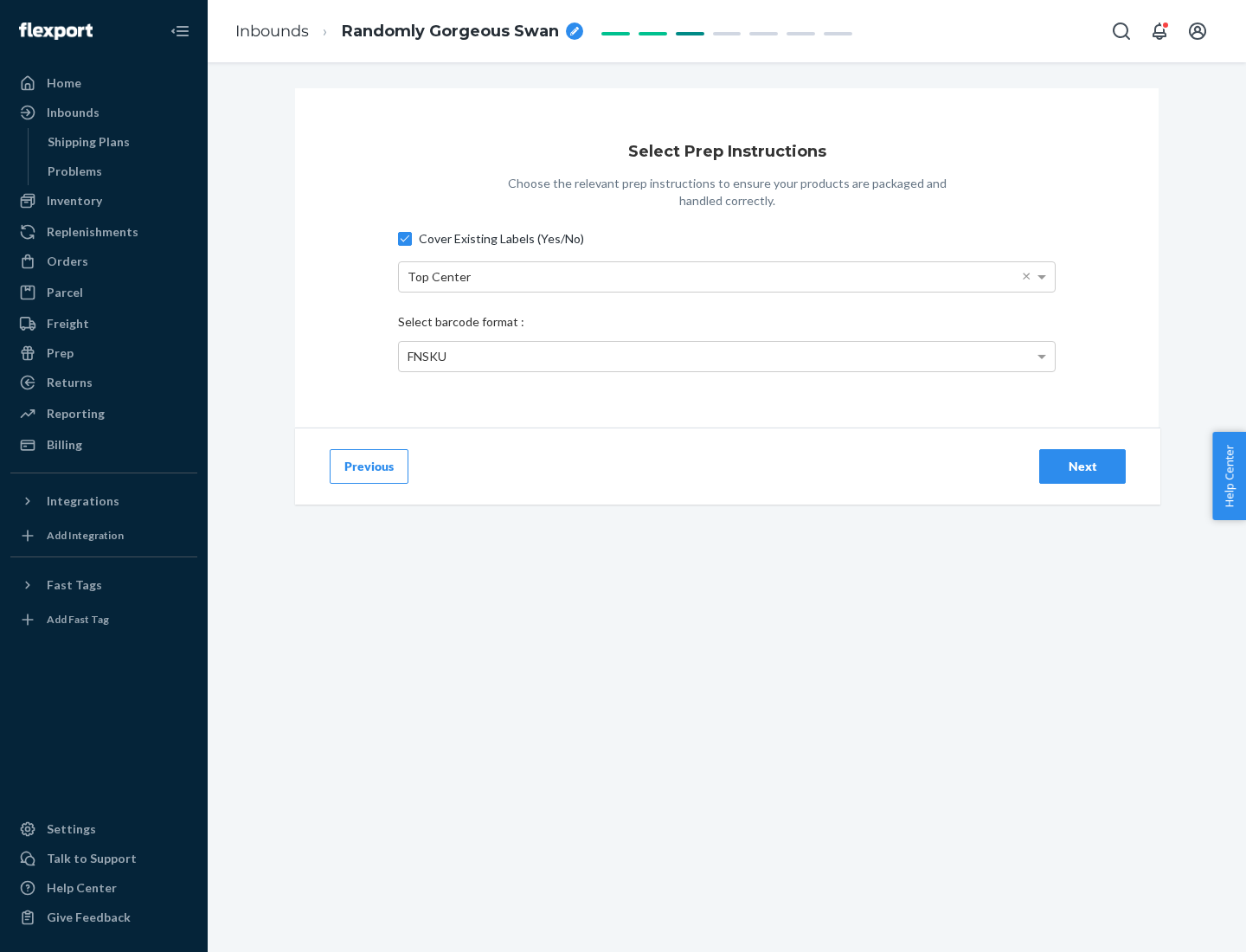
click at [1083, 466] on div "Next" at bounding box center [1082, 466] width 57 height 17
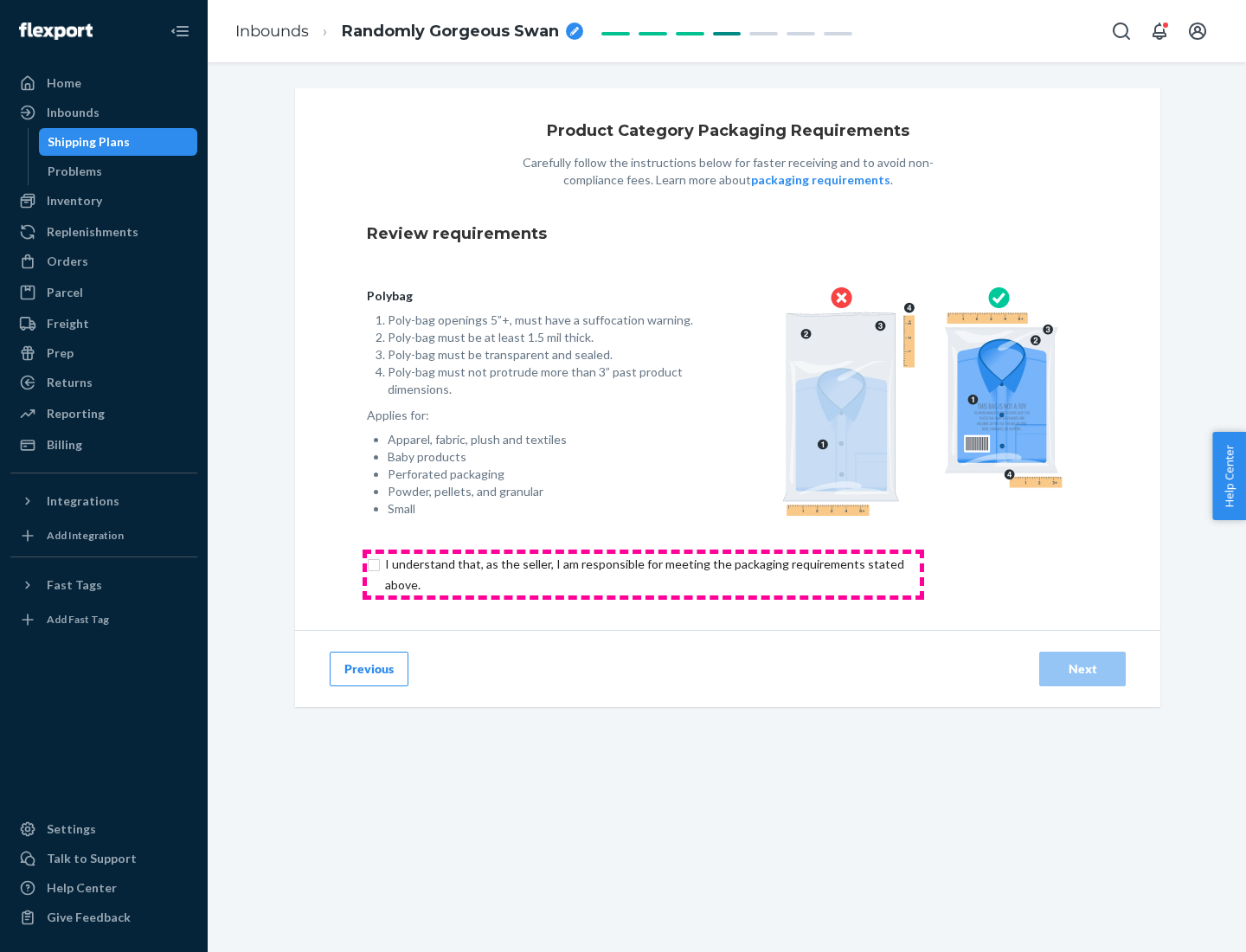
click at [643, 574] on input "checkbox" at bounding box center [654, 575] width 575 height 42
checkbox input "true"
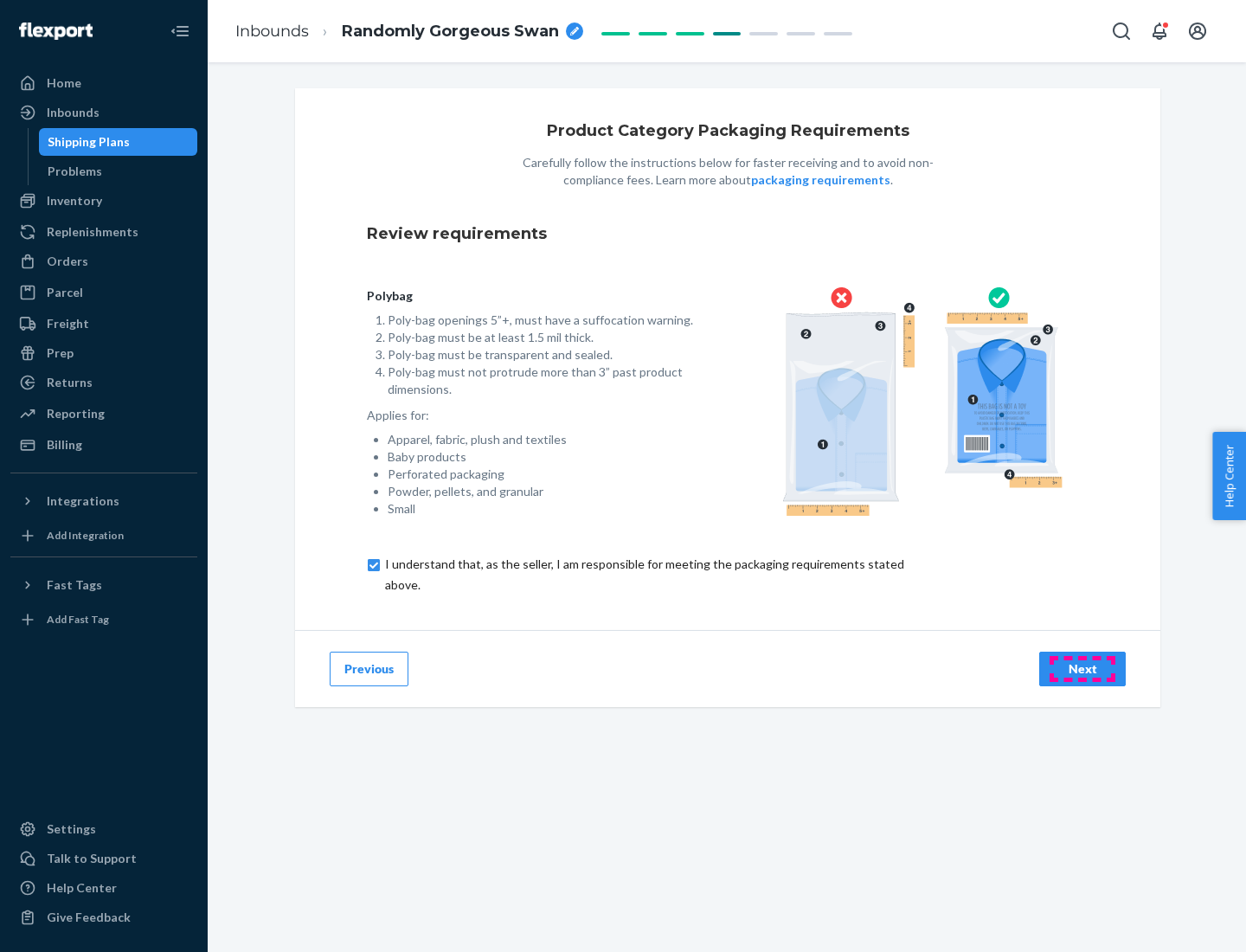
click at [1083, 668] on div "Next" at bounding box center [1082, 669] width 57 height 17
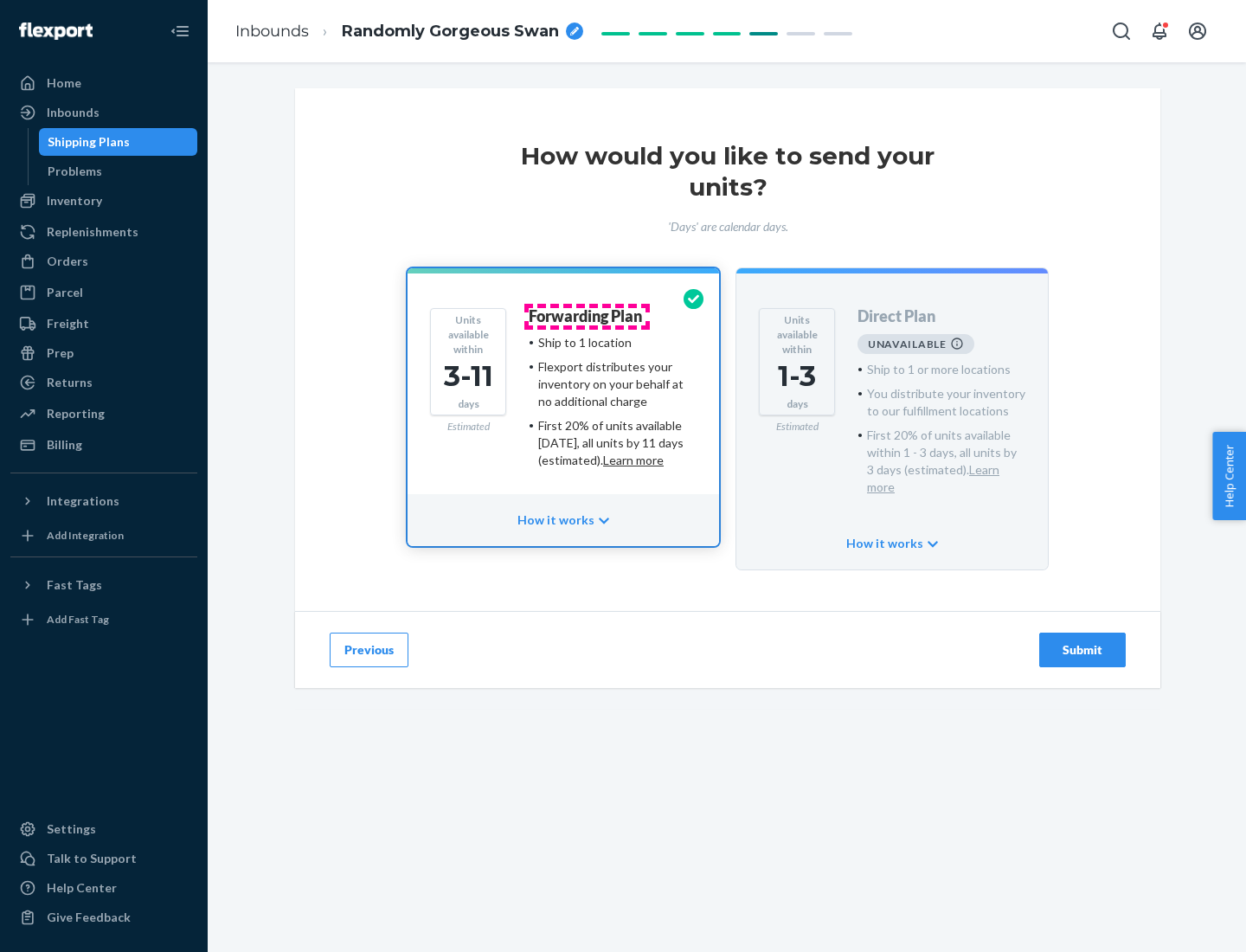
click at [587, 316] on h4 "Forwarding Plan" at bounding box center [586, 317] width 114 height 17
click at [1083, 641] on div "Submit" at bounding box center [1082, 650] width 57 height 17
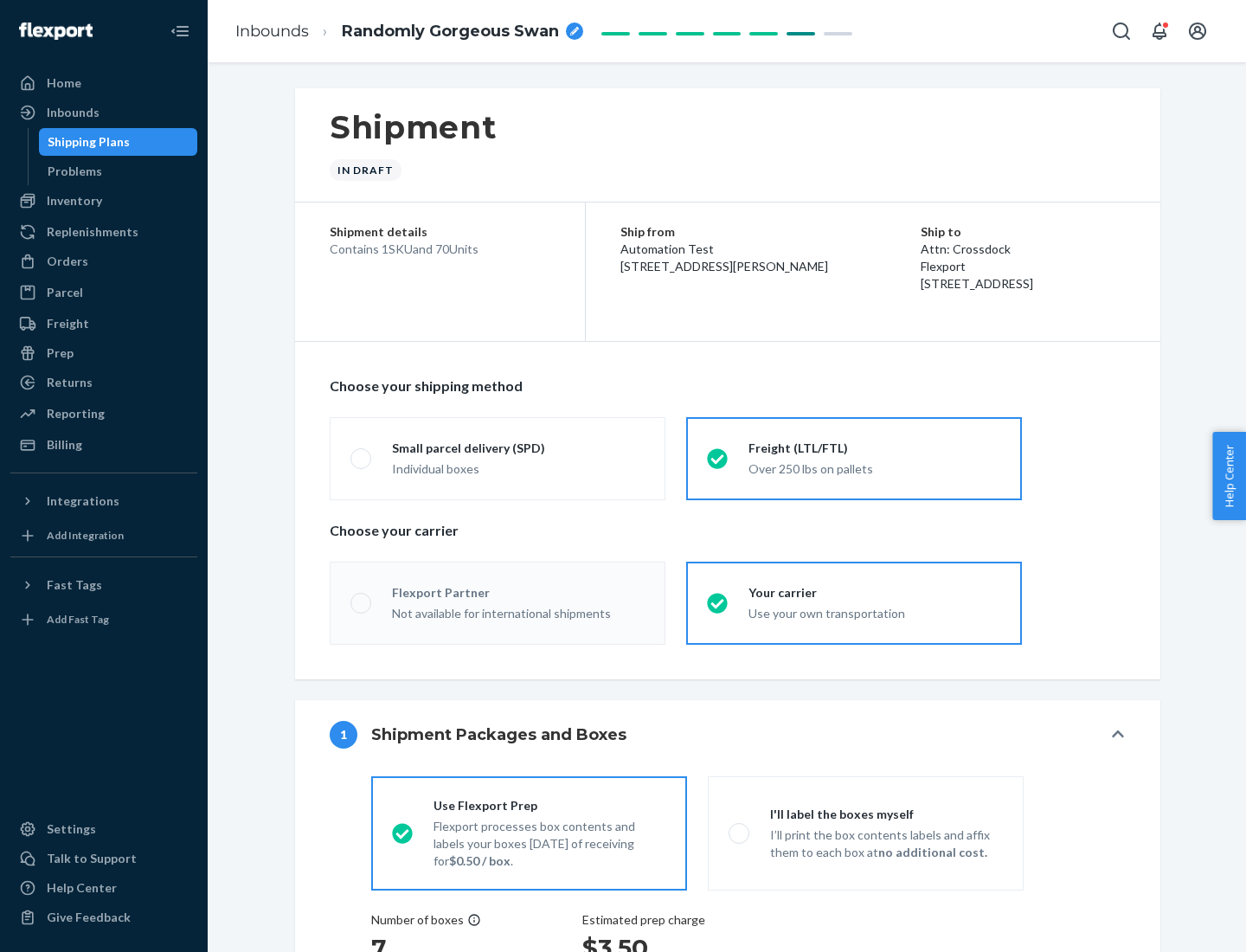
radio input "true"
radio input "false"
radio input "true"
radio input "false"
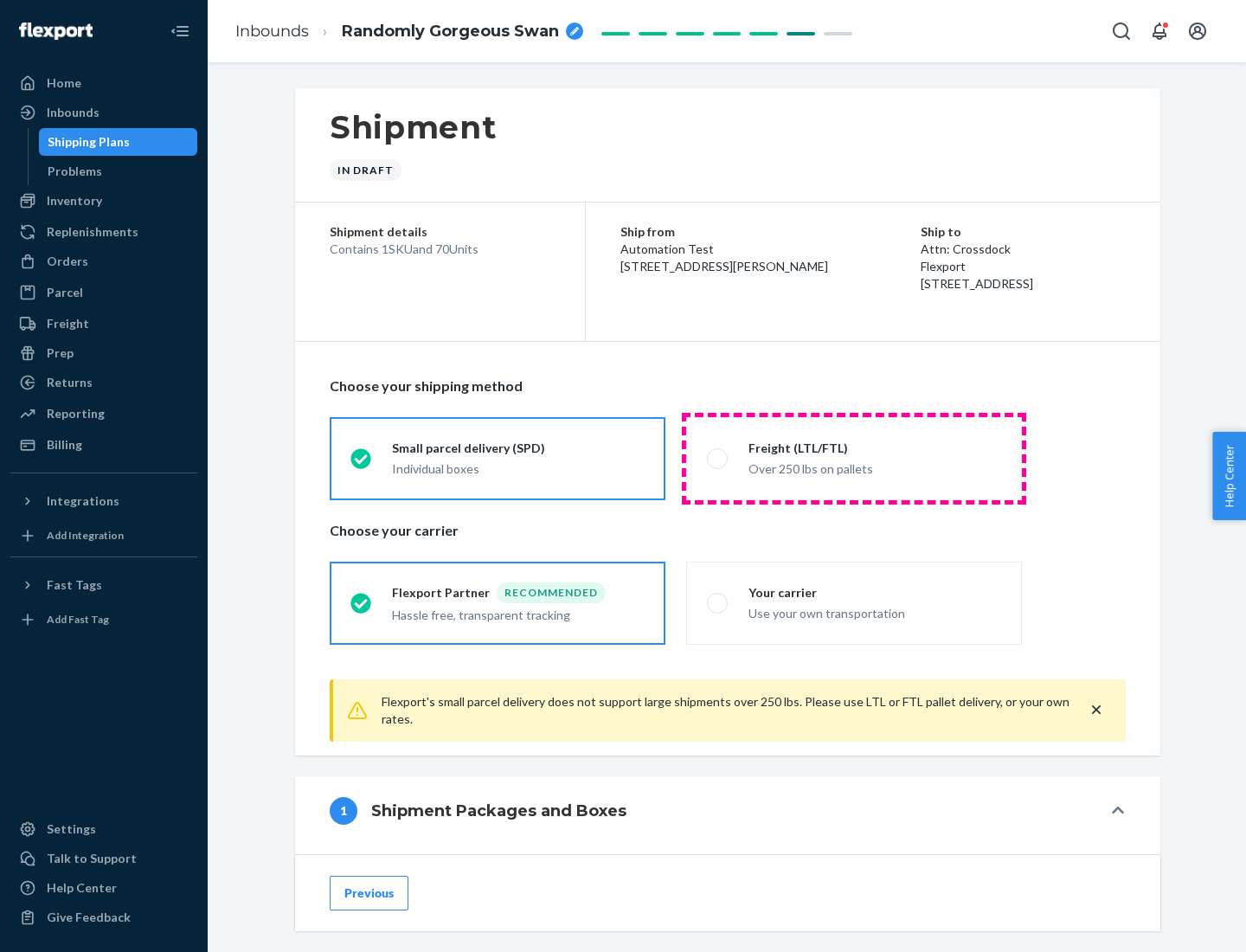
click at [854, 458] on div "Over 250 lbs on pallets" at bounding box center [874, 467] width 252 height 21
click at [719, 458] on input "Freight (LTL/FTL) Over 250 lbs on pallets" at bounding box center [712, 458] width 11 height 11
radio input "true"
radio input "false"
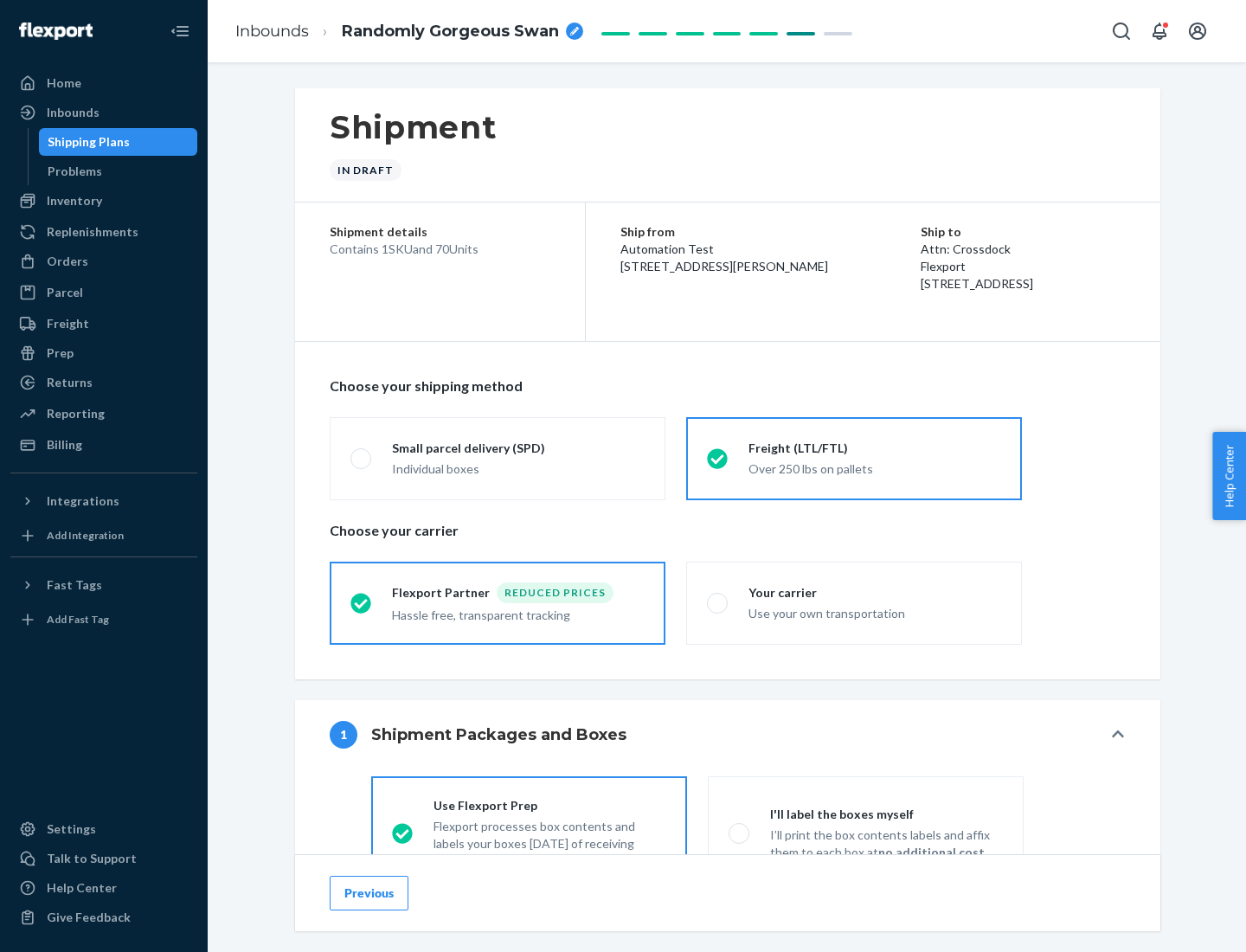
scroll to position [96, 0]
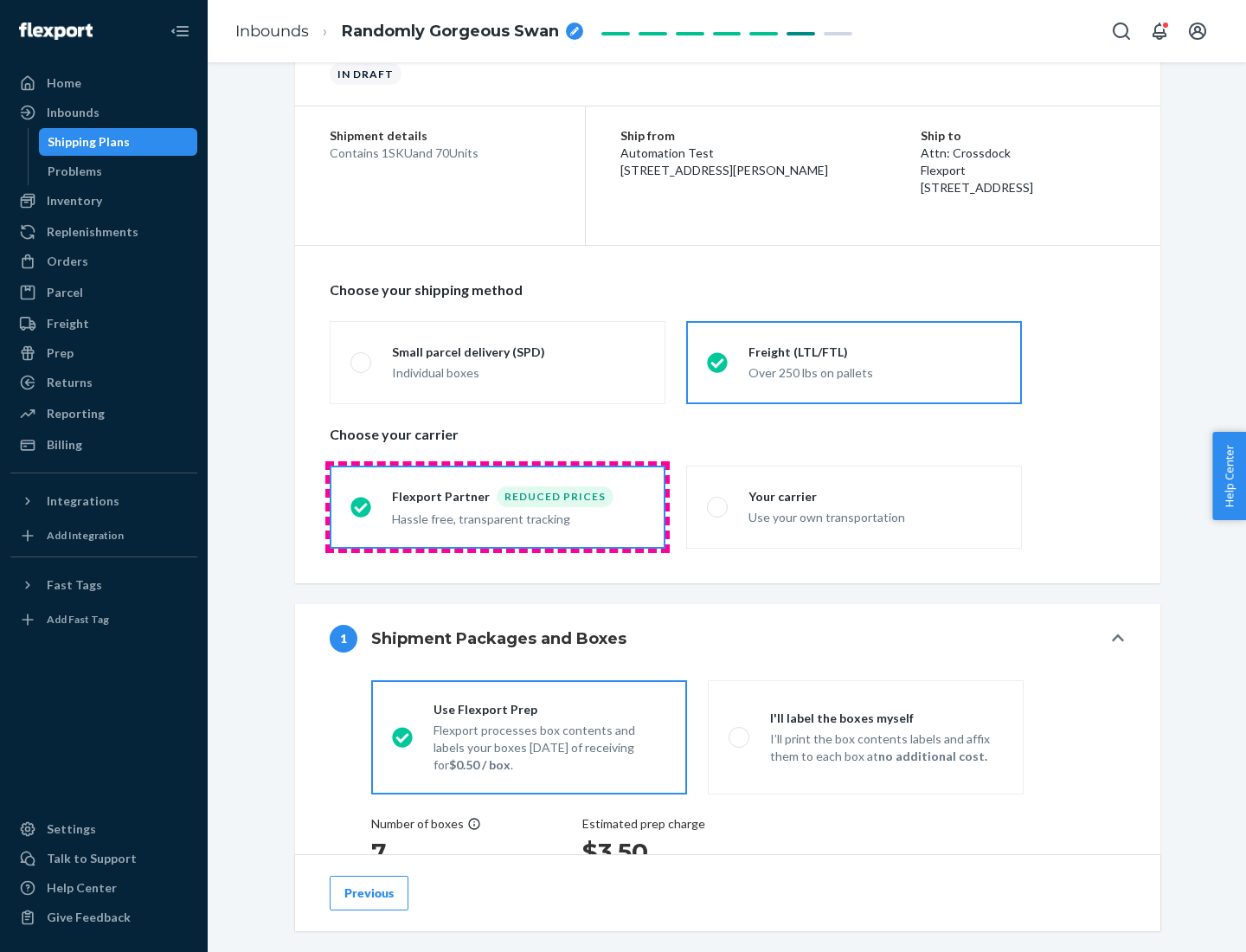
click at [498, 507] on div "Hassle free, transparent tracking" at bounding box center [518, 518] width 252 height 21
click at [361, 507] on input "Flexport Partner Reduced prices Hassle free, transparent tracking" at bounding box center [355, 507] width 11 height 11
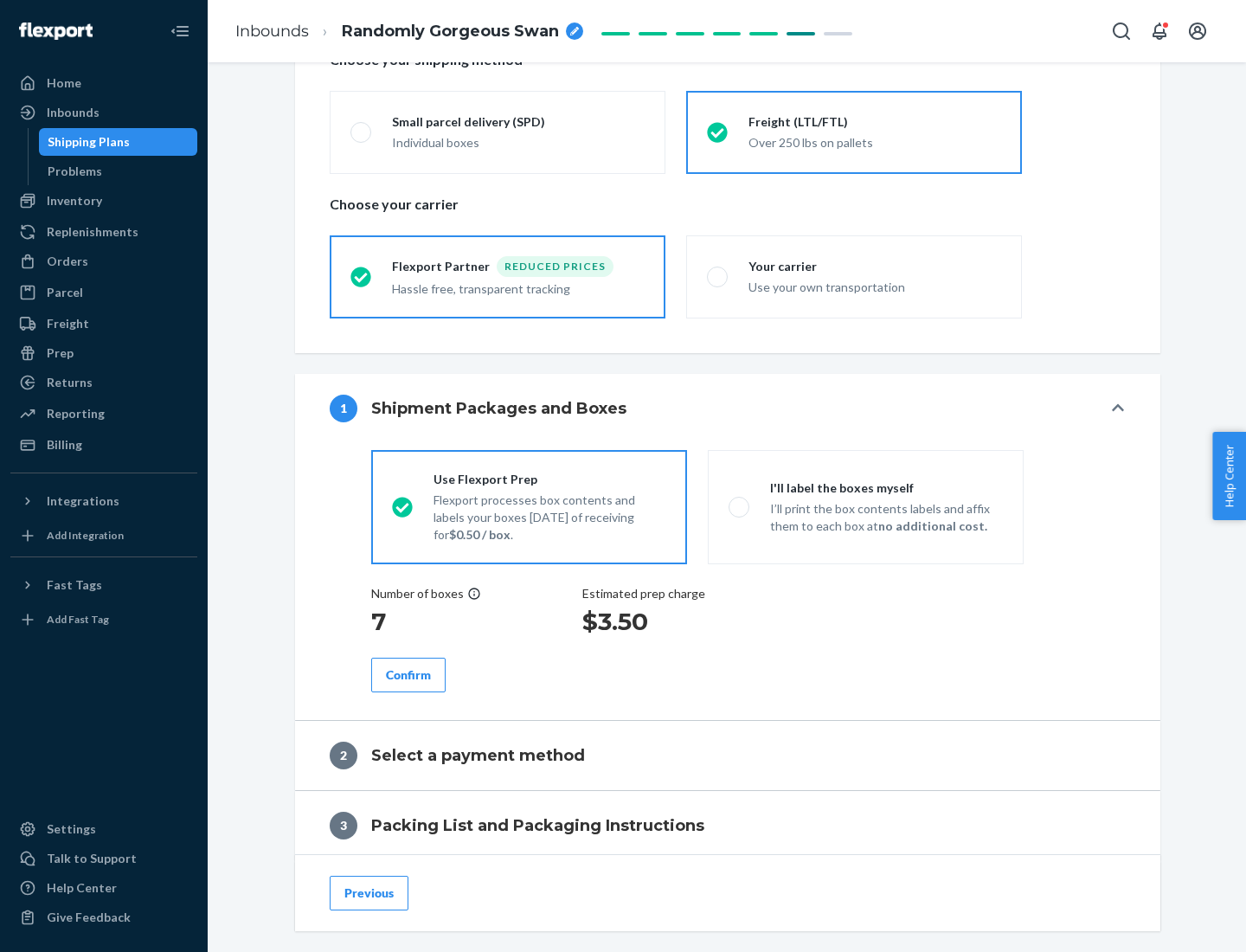
click at [865, 507] on p "I’ll print the box contents labels and affix them to each box at no additional …" at bounding box center [886, 518] width 233 height 35
click at [740, 507] on input "I'll label the boxes myself I’ll print the box contents labels and affix them t…" at bounding box center [733, 507] width 11 height 11
radio input "true"
radio input "false"
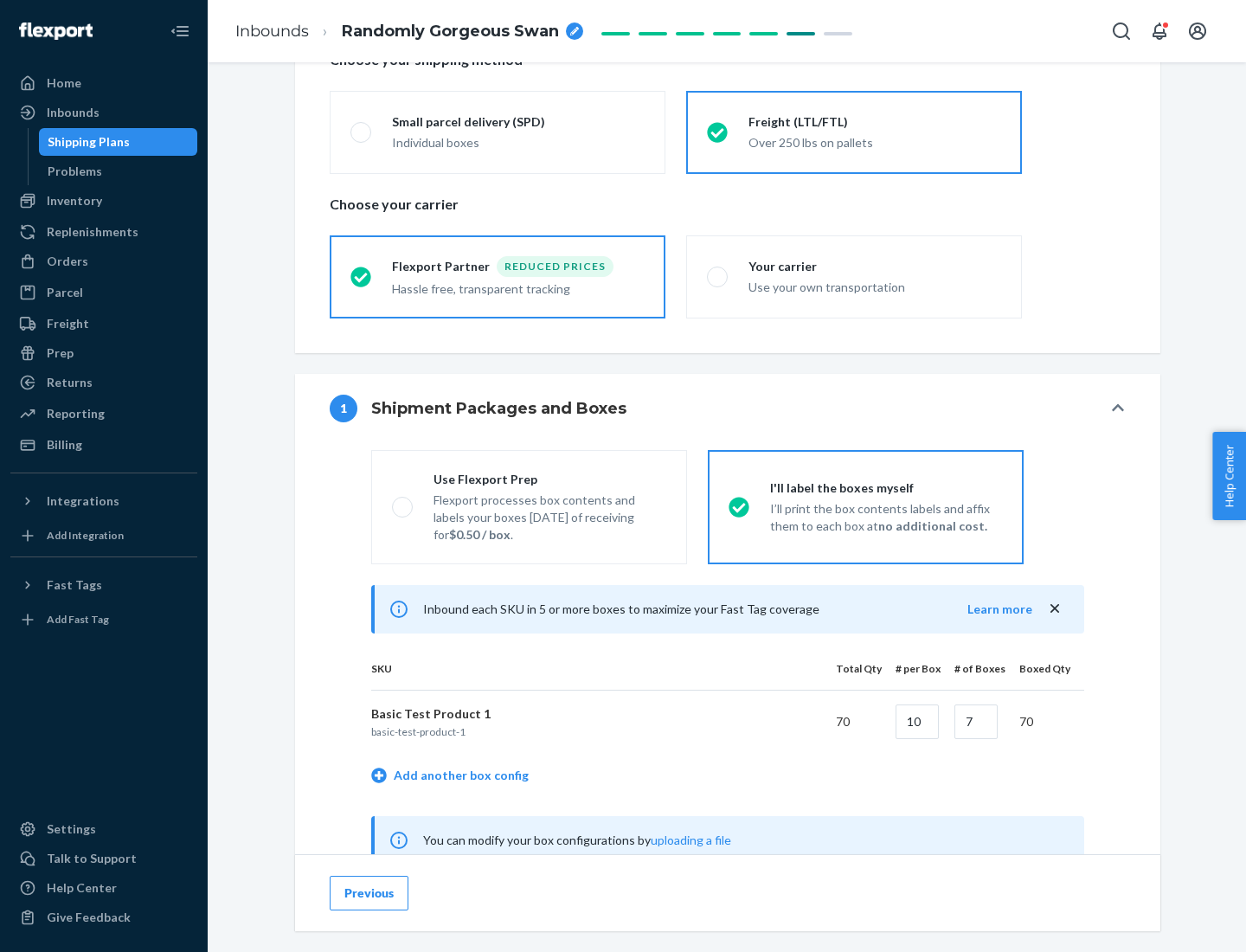
scroll to position [541, 0]
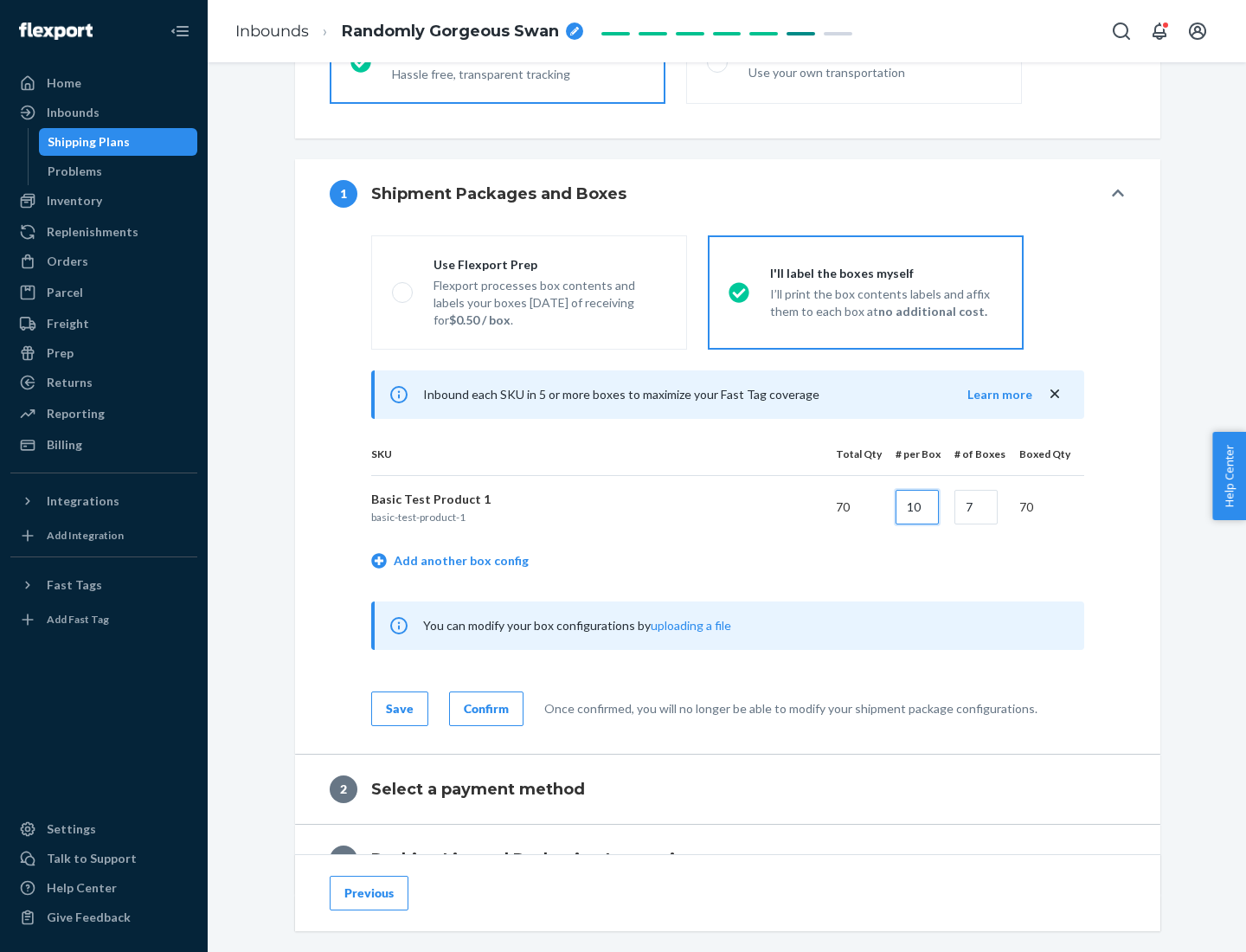
type input "10"
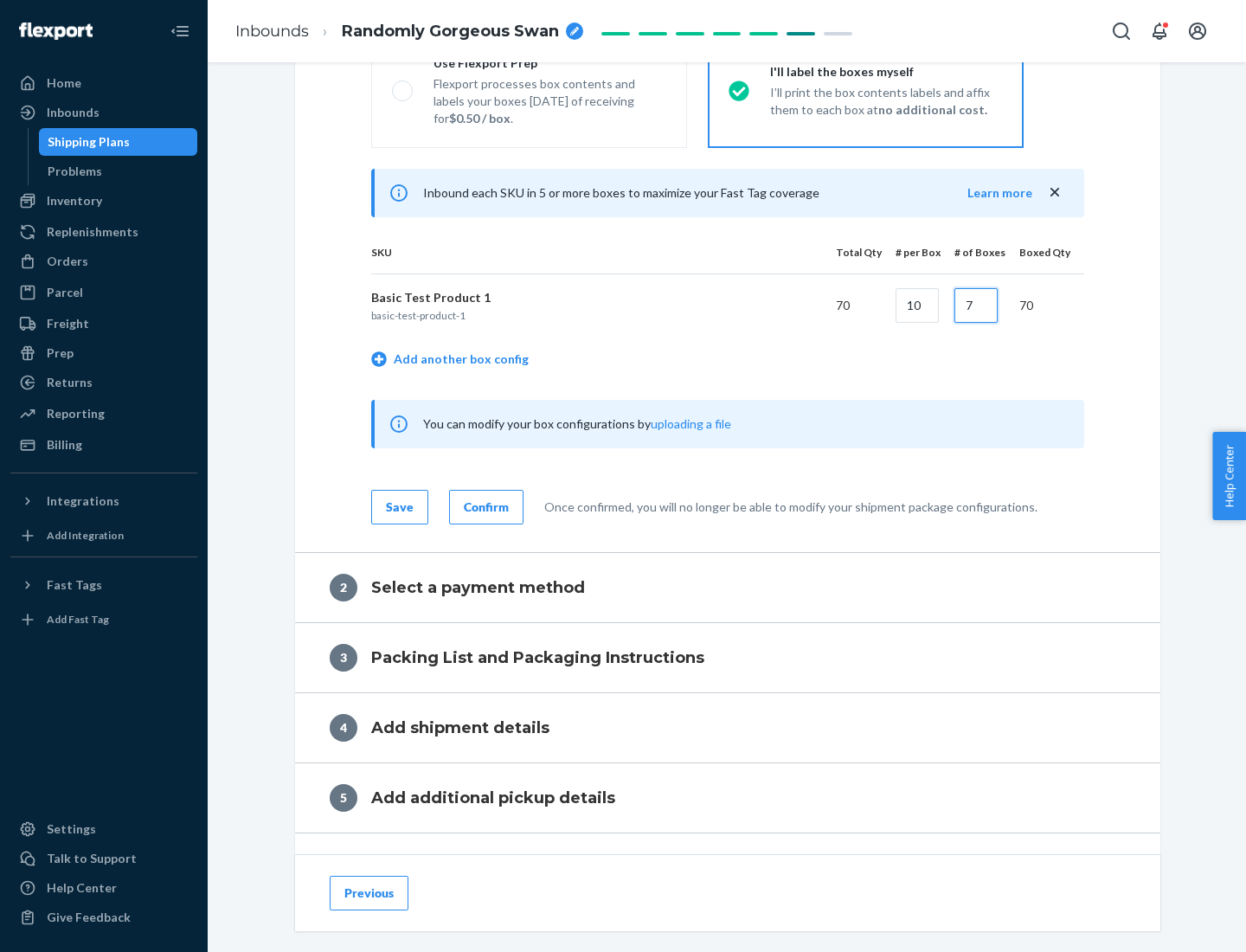
type input "7"
click at [484, 507] on div "Confirm" at bounding box center [486, 507] width 45 height 17
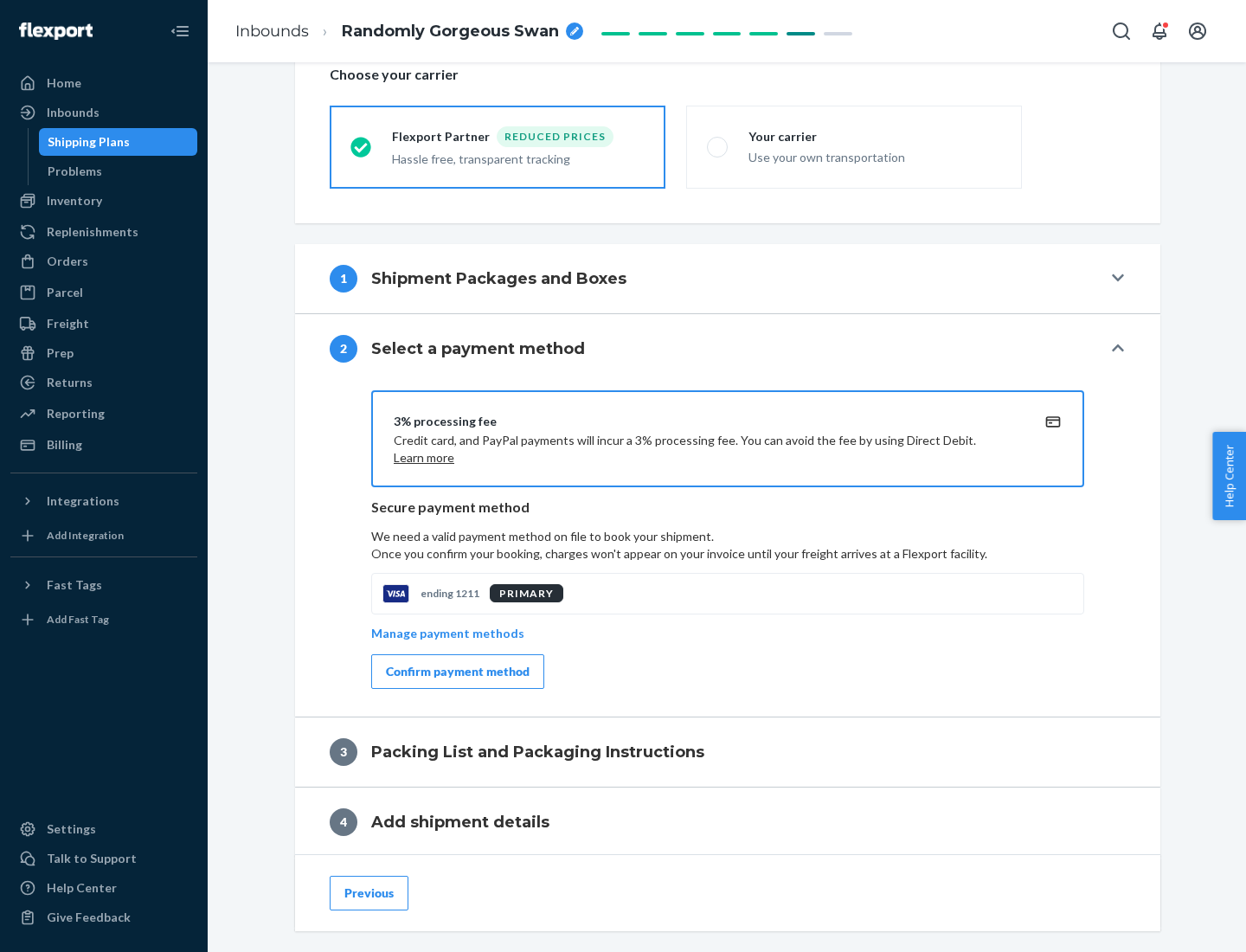
scroll to position [621, 0]
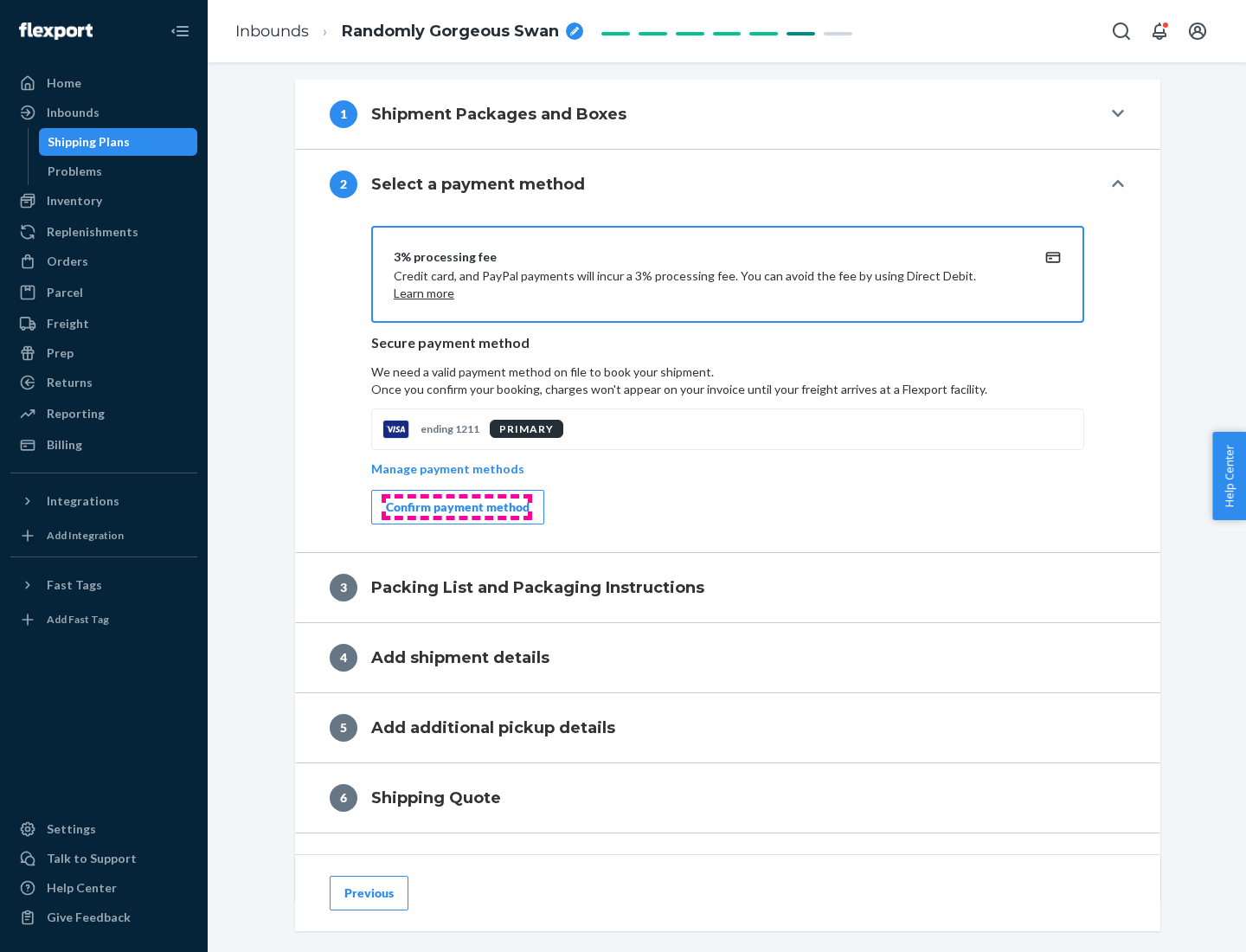
click at [456, 507] on div "Confirm payment method" at bounding box center [458, 507] width 144 height 17
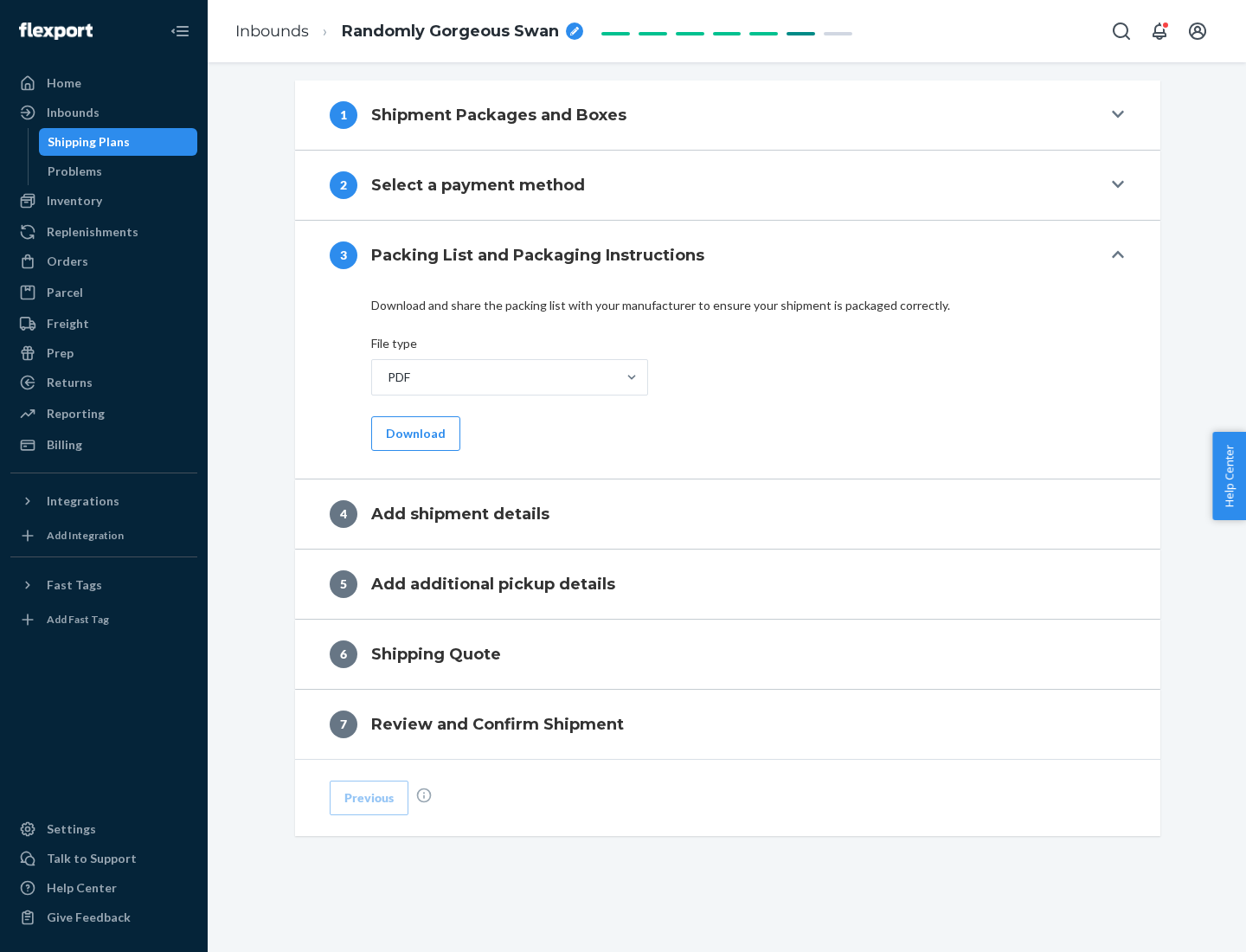
scroll to position [546, 0]
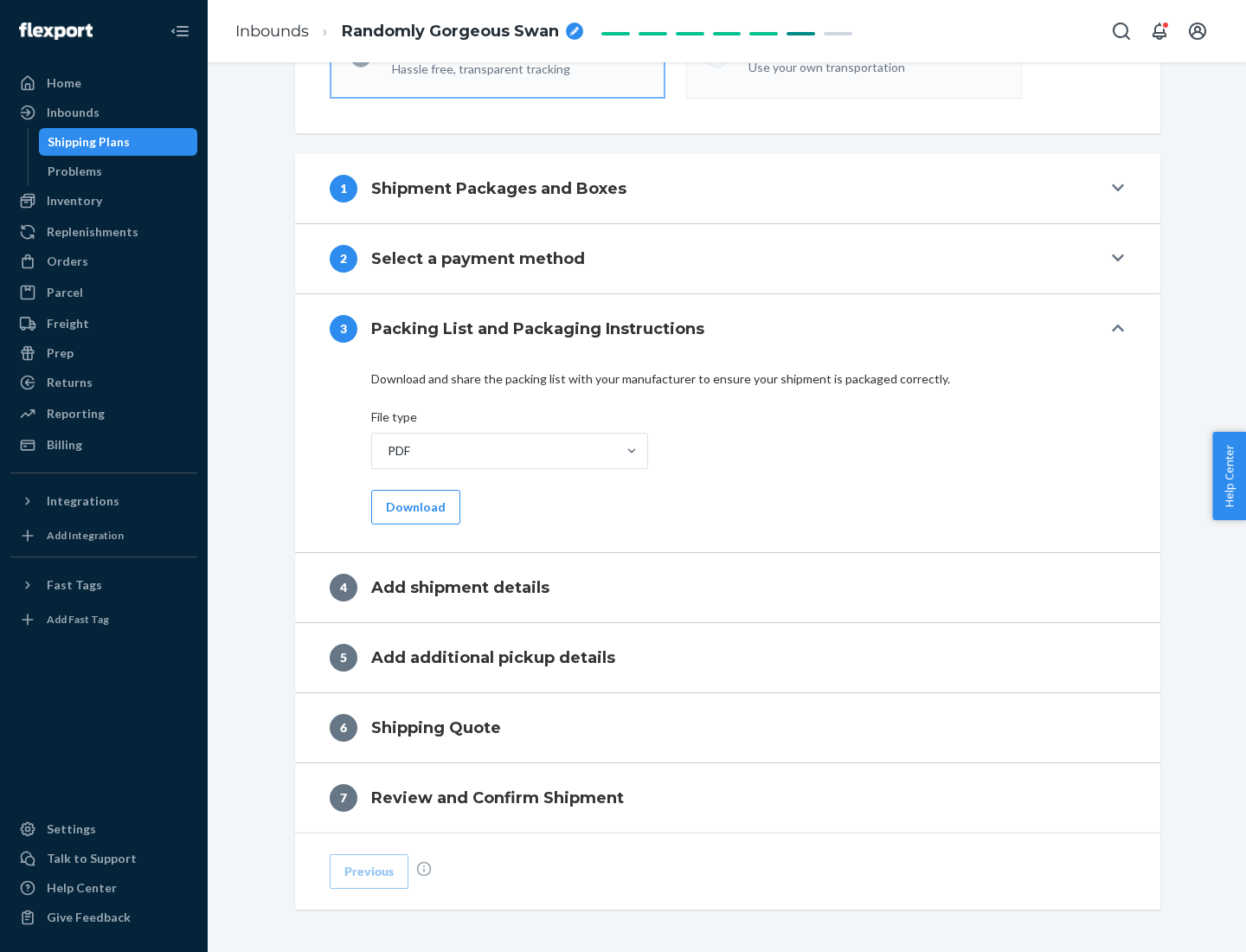
click at [414, 507] on button "Download" at bounding box center [416, 507] width 89 height 35
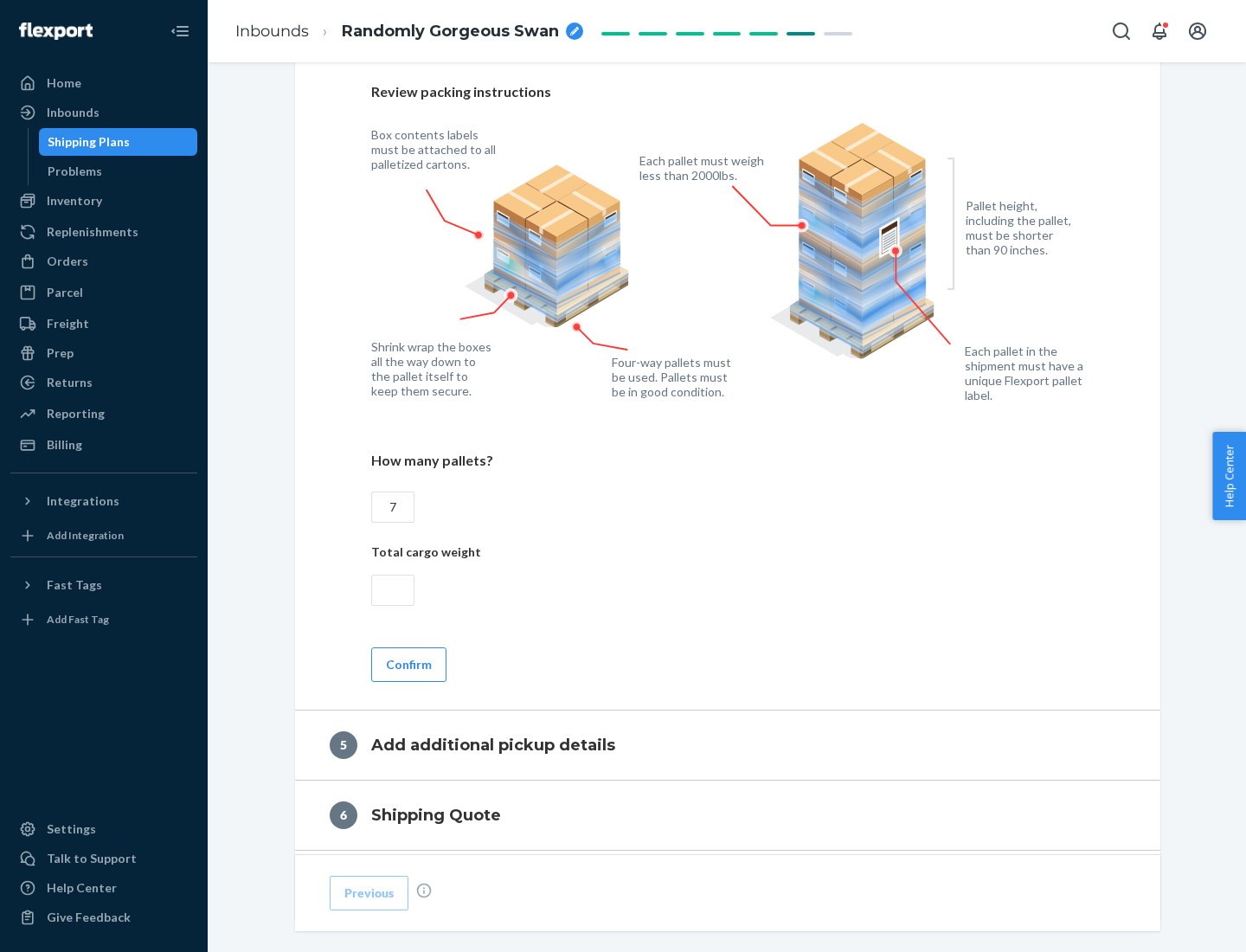
scroll to position [1123, 0]
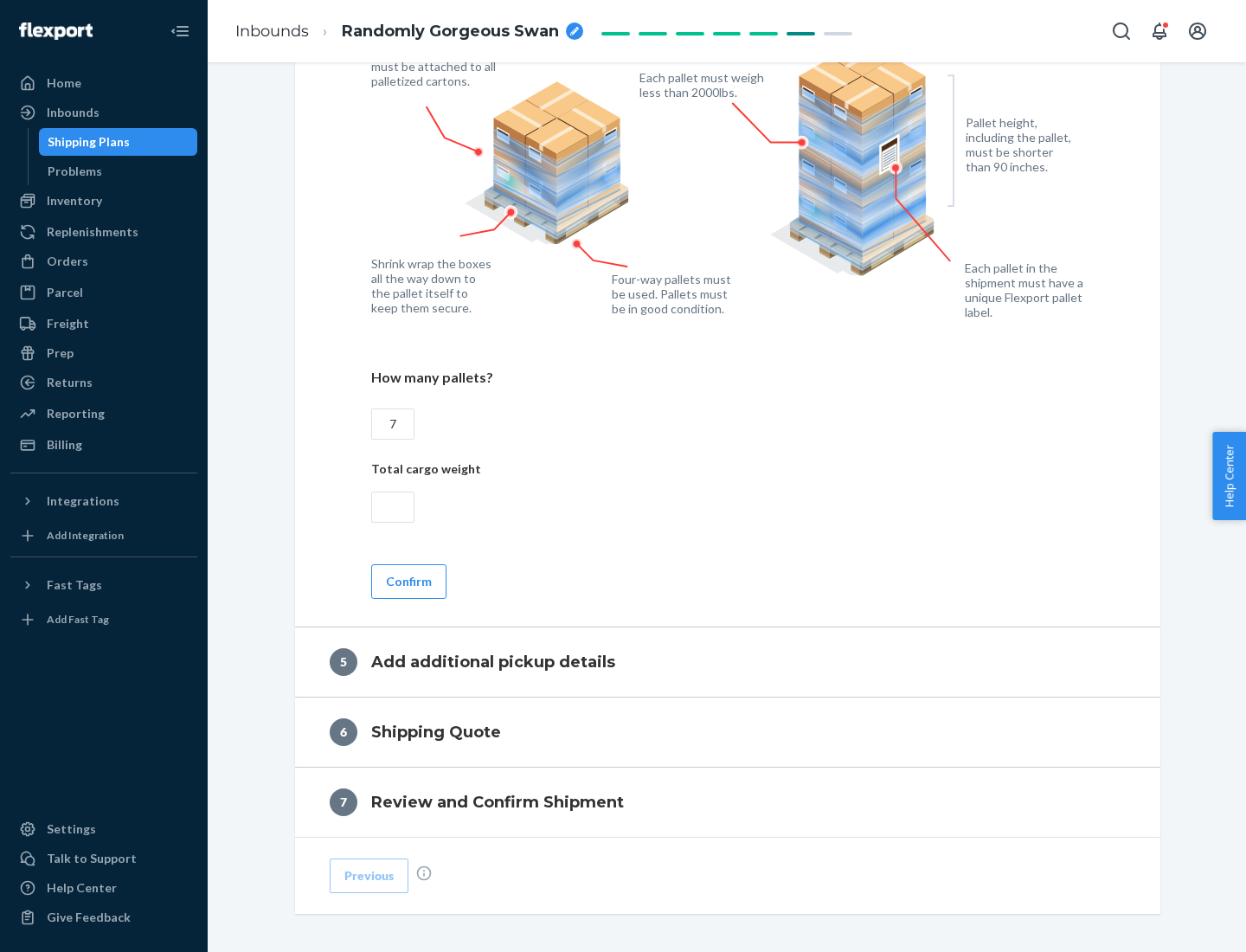
type input "7"
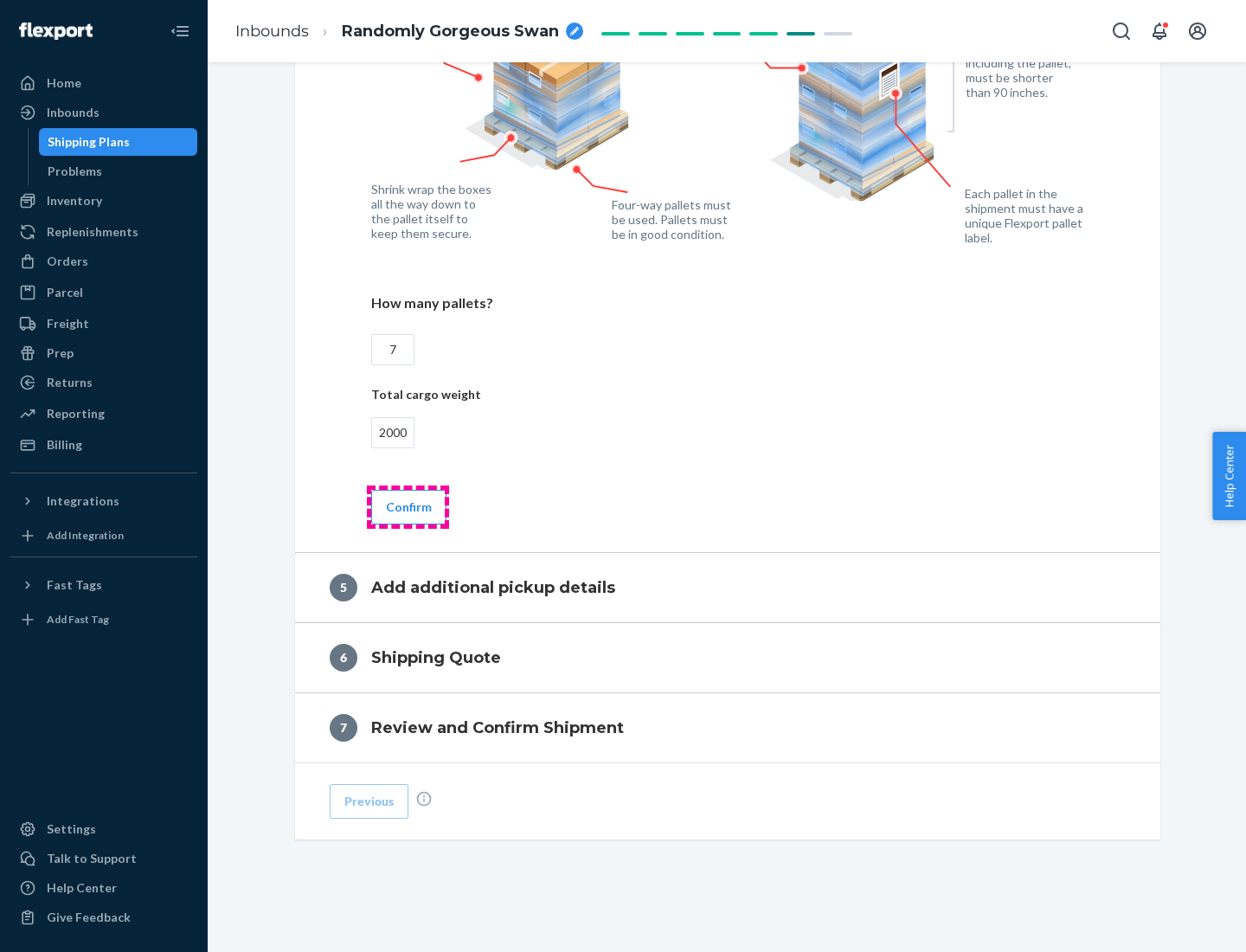
type input "2000"
click at [408, 507] on button "Confirm" at bounding box center [409, 507] width 75 height 35
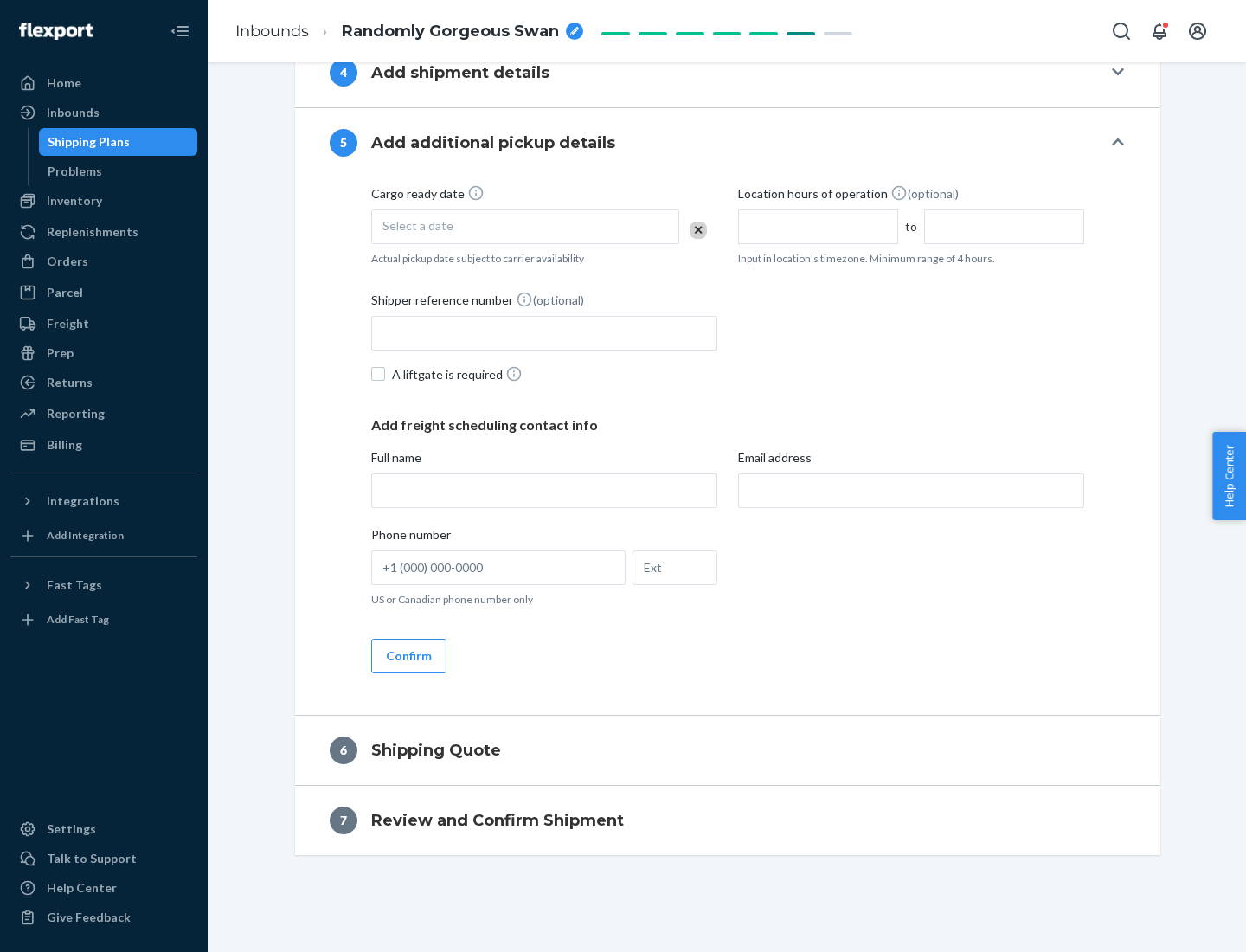
scroll to position [592, 0]
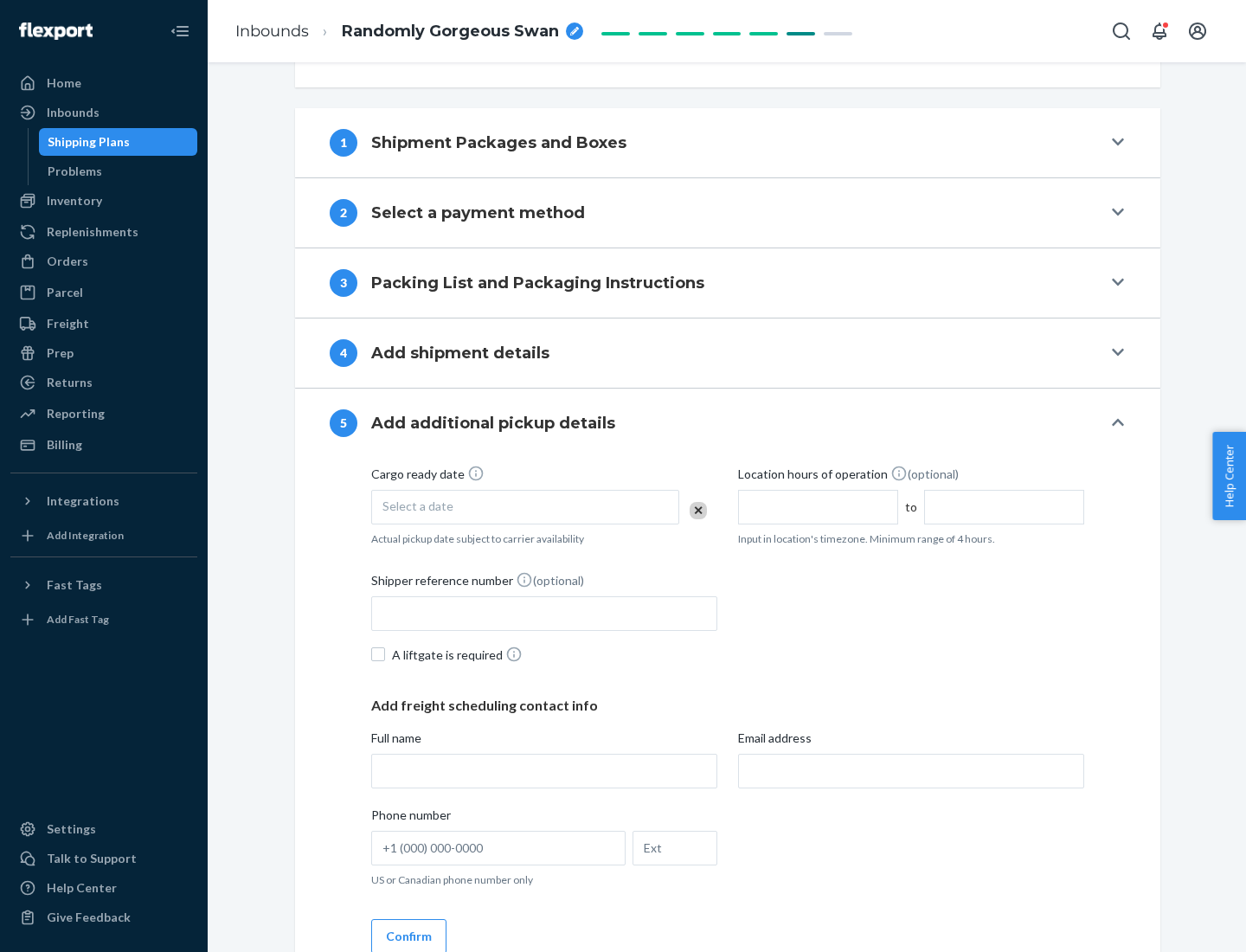
click at [526, 507] on div "Select a date" at bounding box center [525, 507] width 308 height 35
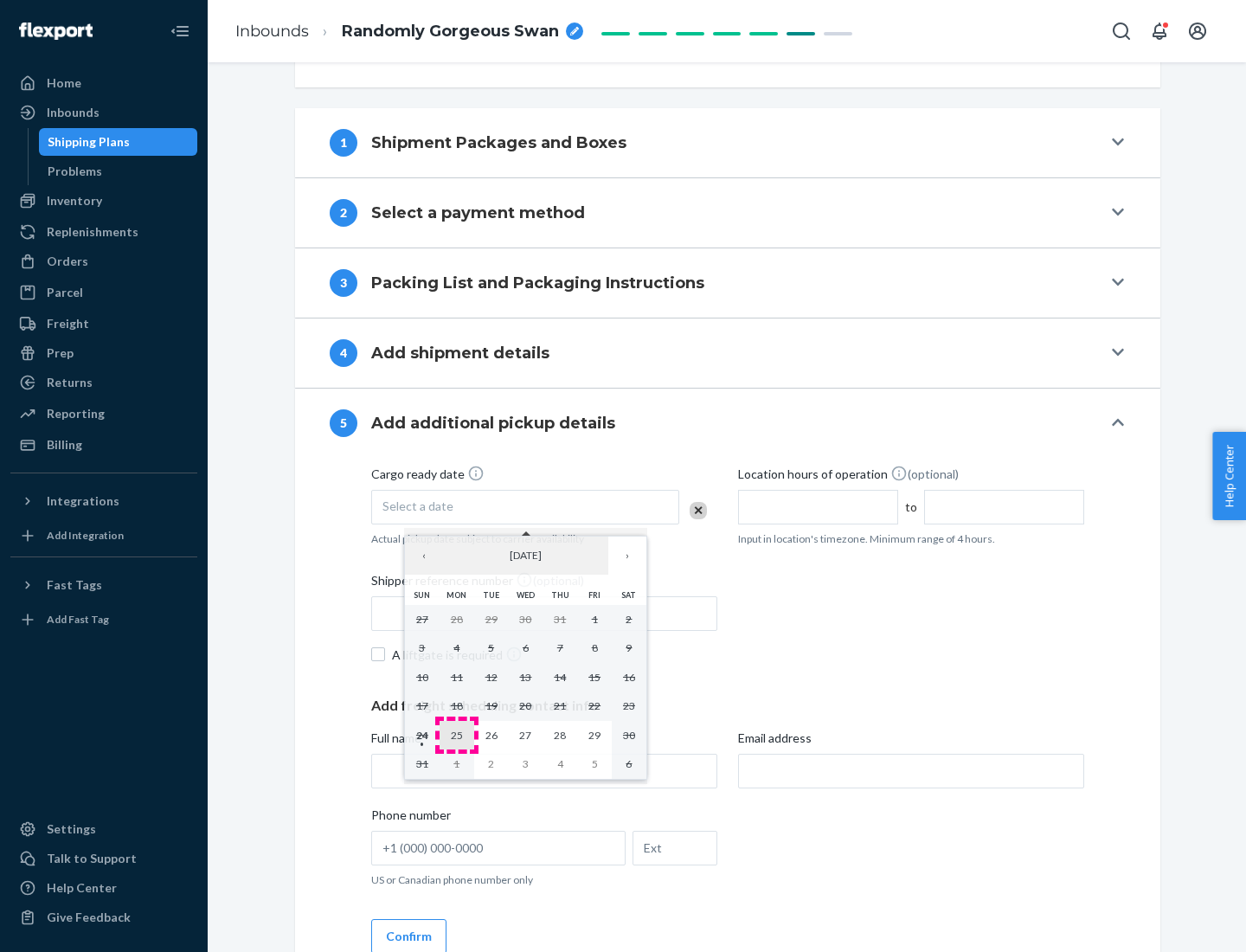
click at [456, 735] on abbr "25" at bounding box center [457, 735] width 12 height 13
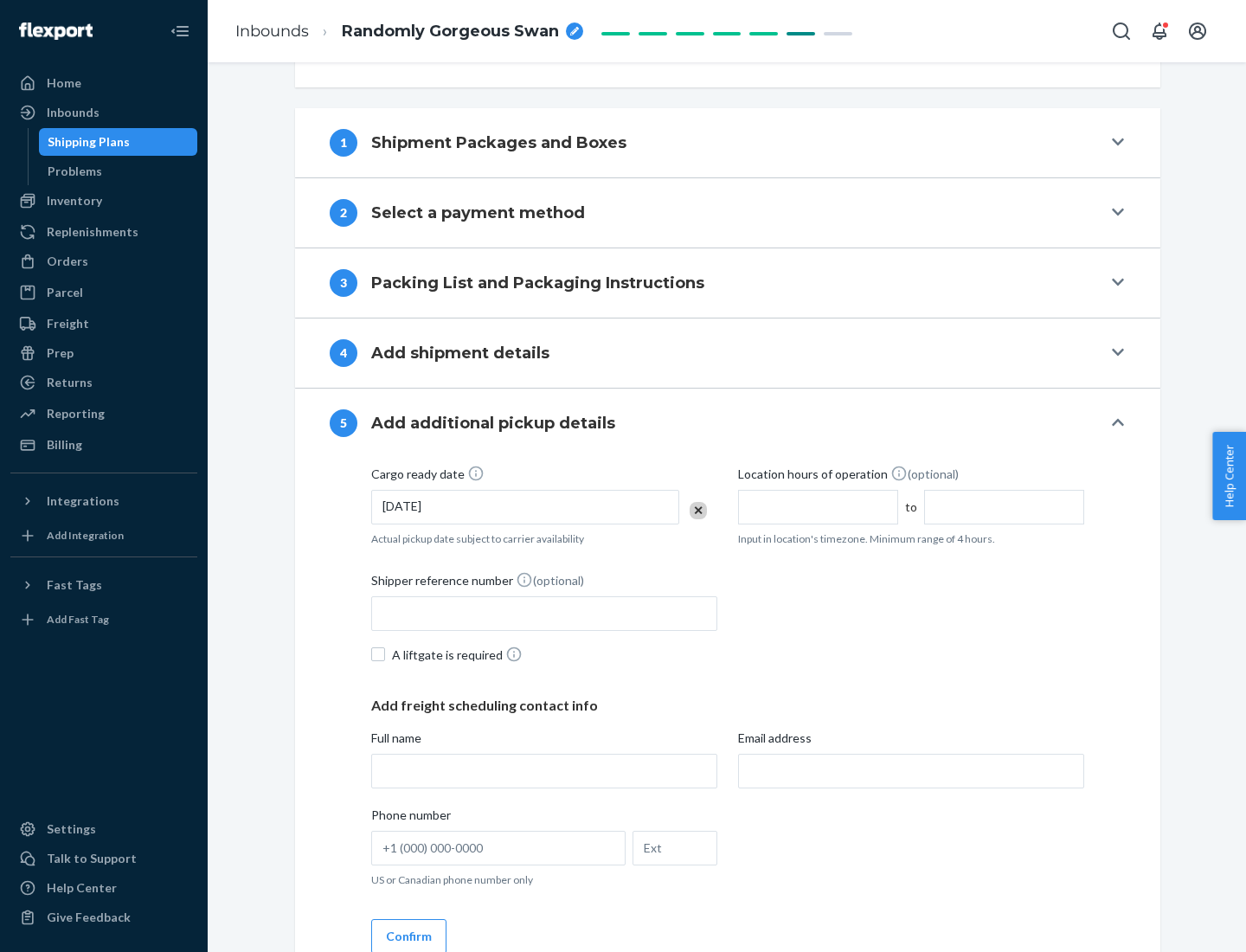
scroll to position [856, 0]
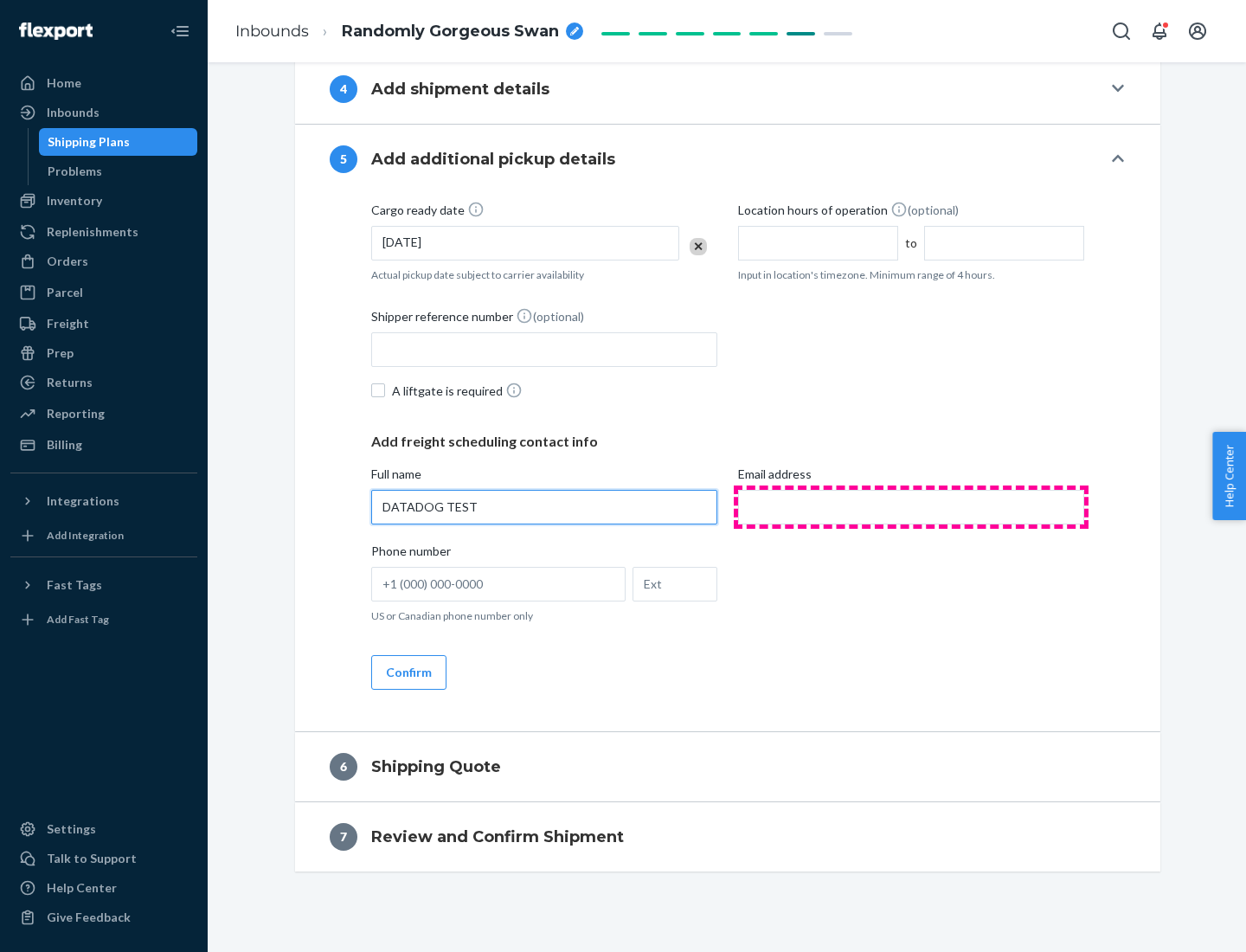
type input "DATADOG TEST"
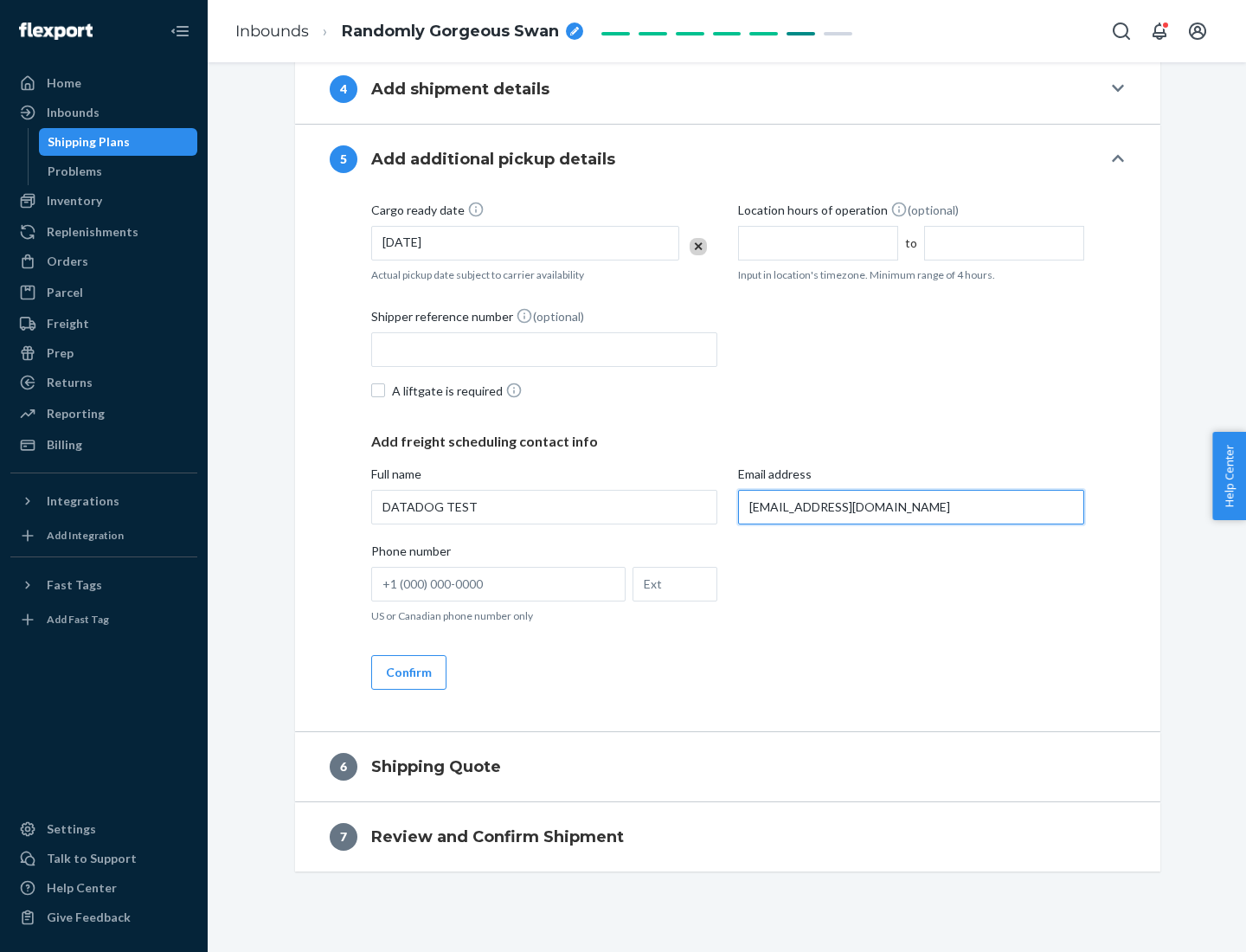
scroll to position [873, 0]
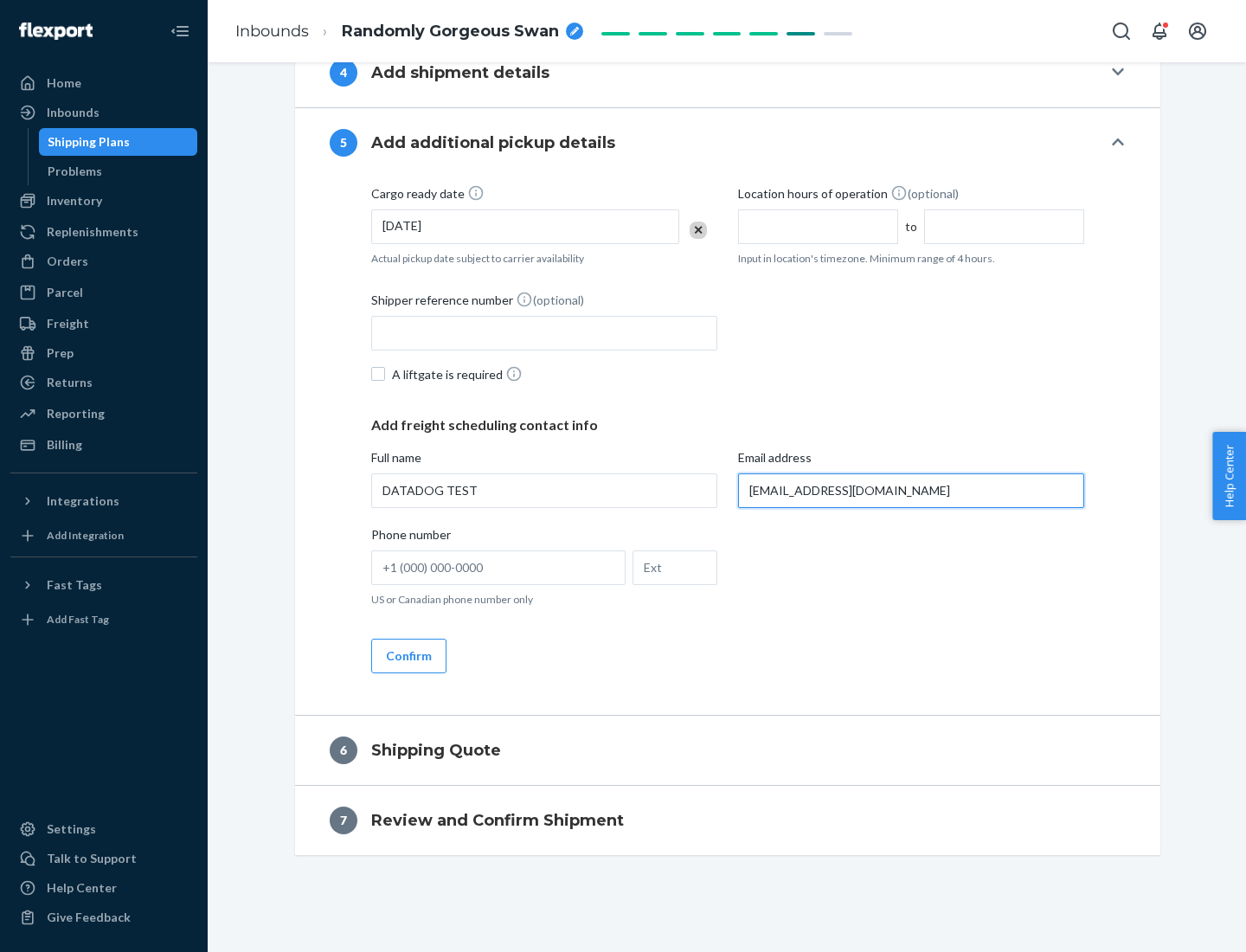
type input "[EMAIL_ADDRESS][DOMAIN_NAME]"
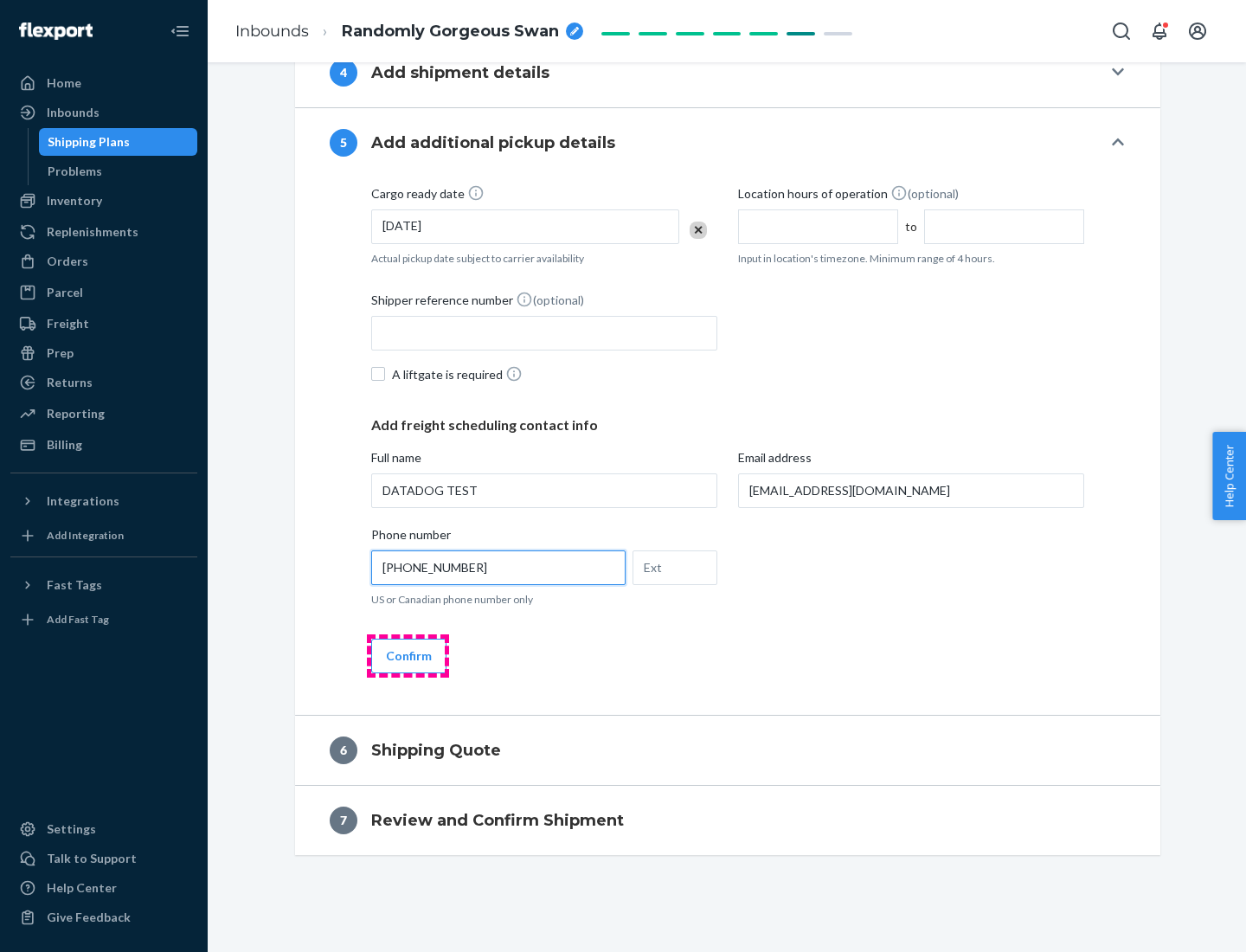
type input "[PHONE_NUMBER]"
click at [408, 655] on button "Confirm" at bounding box center [409, 656] width 75 height 35
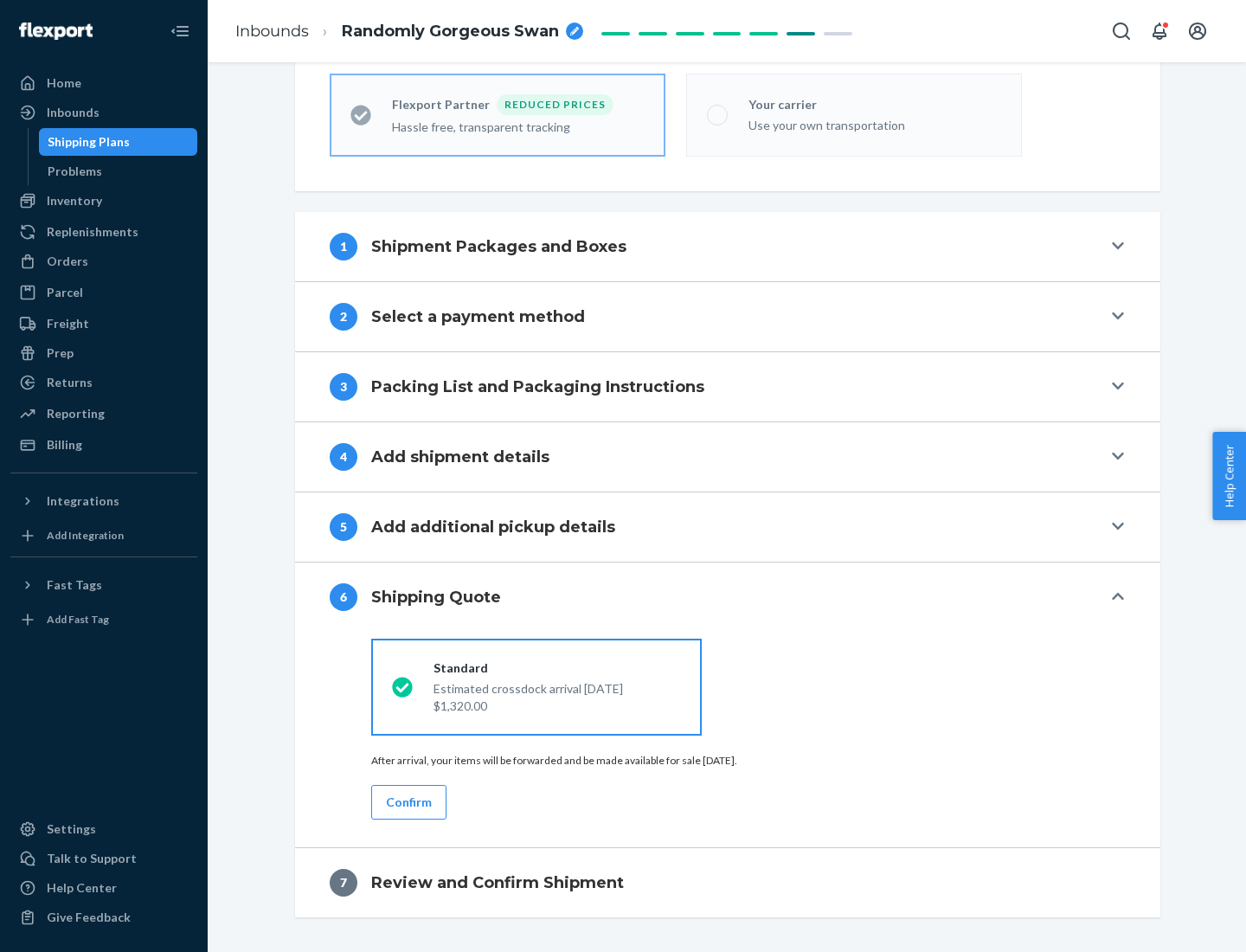
scroll to position [550, 0]
